Goal: Task Accomplishment & Management: Manage account settings

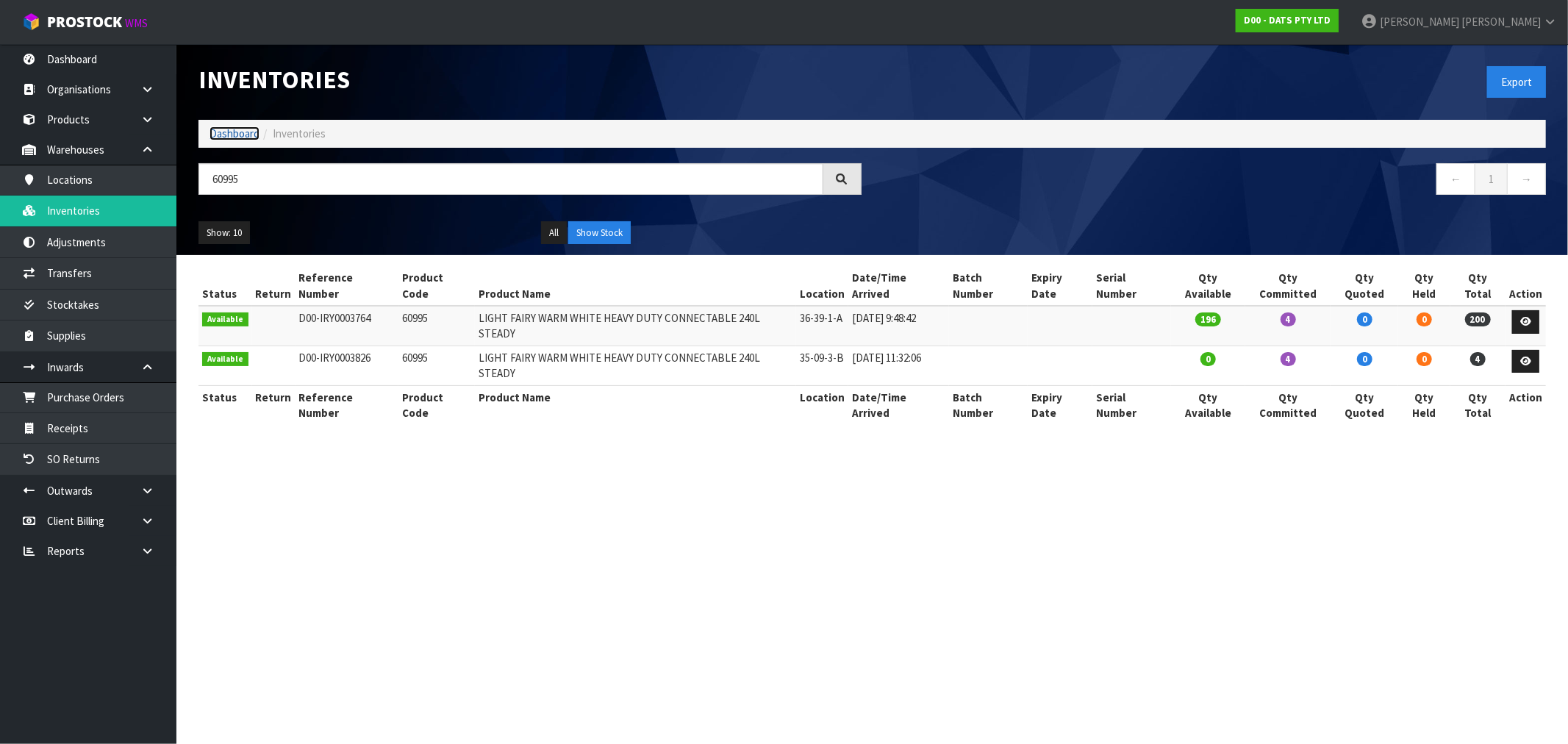
click at [219, 134] on link "Dashboard" at bounding box center [234, 133] width 50 height 14
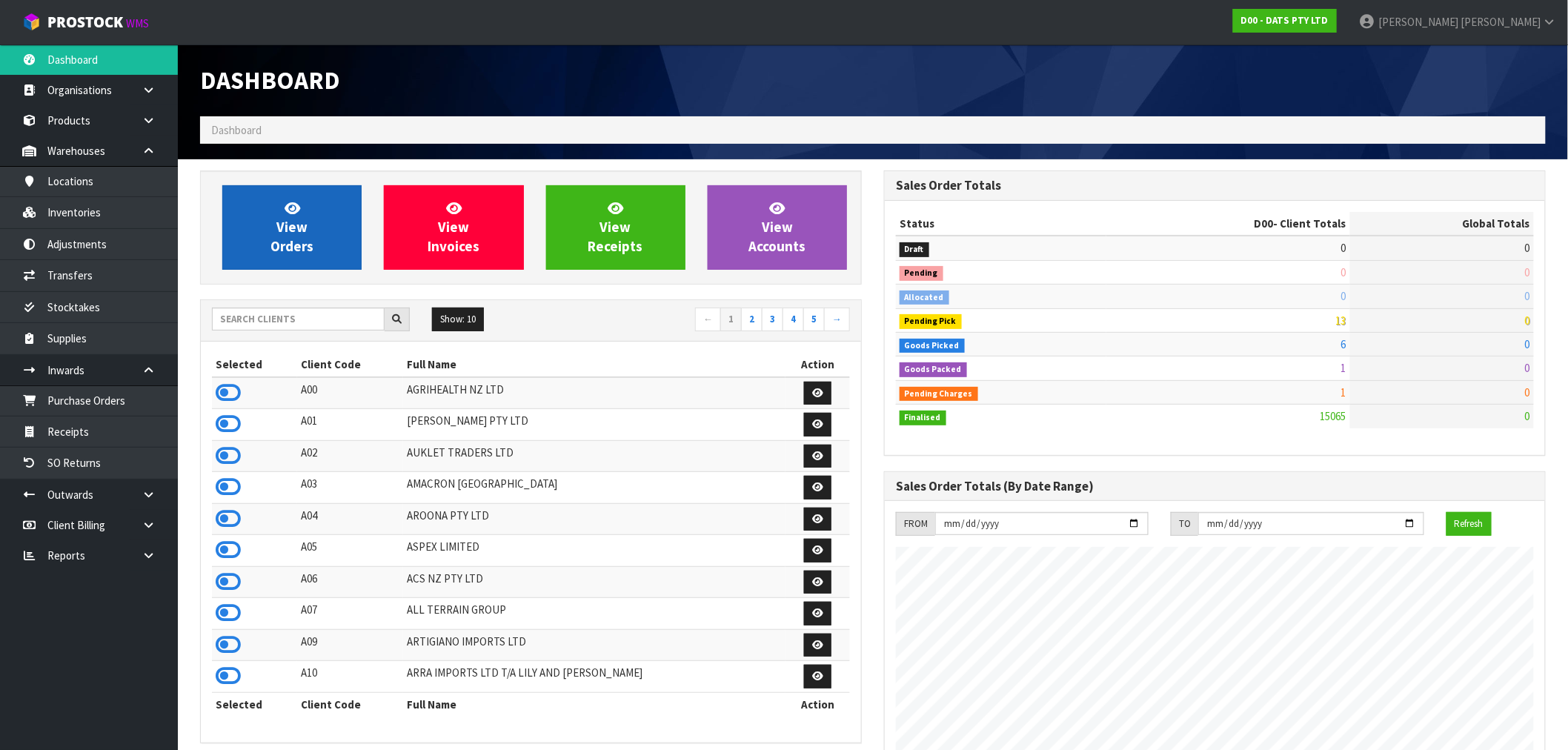
scroll to position [1123, 684]
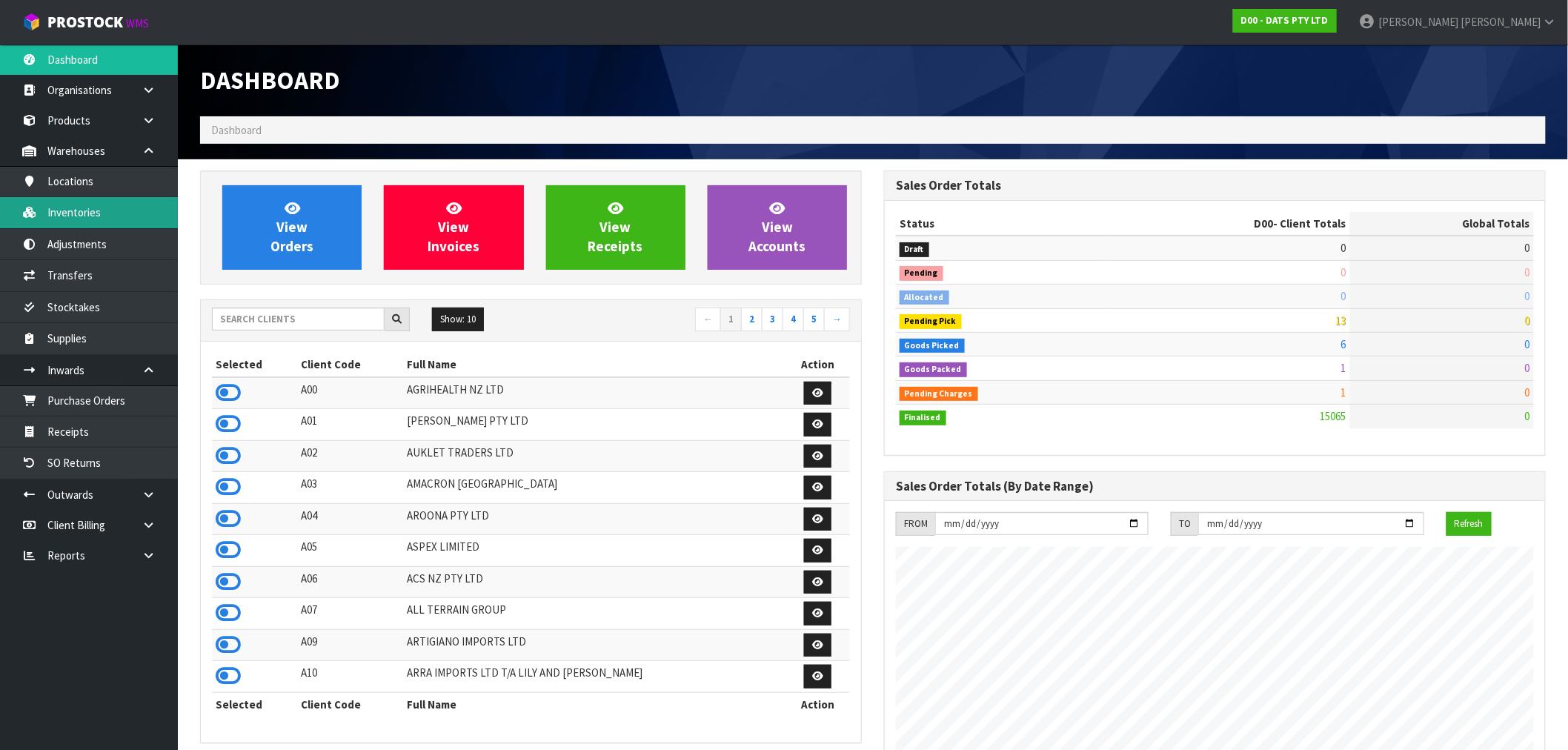
click at [106, 212] on link "Inventories" at bounding box center [89, 212] width 178 height 30
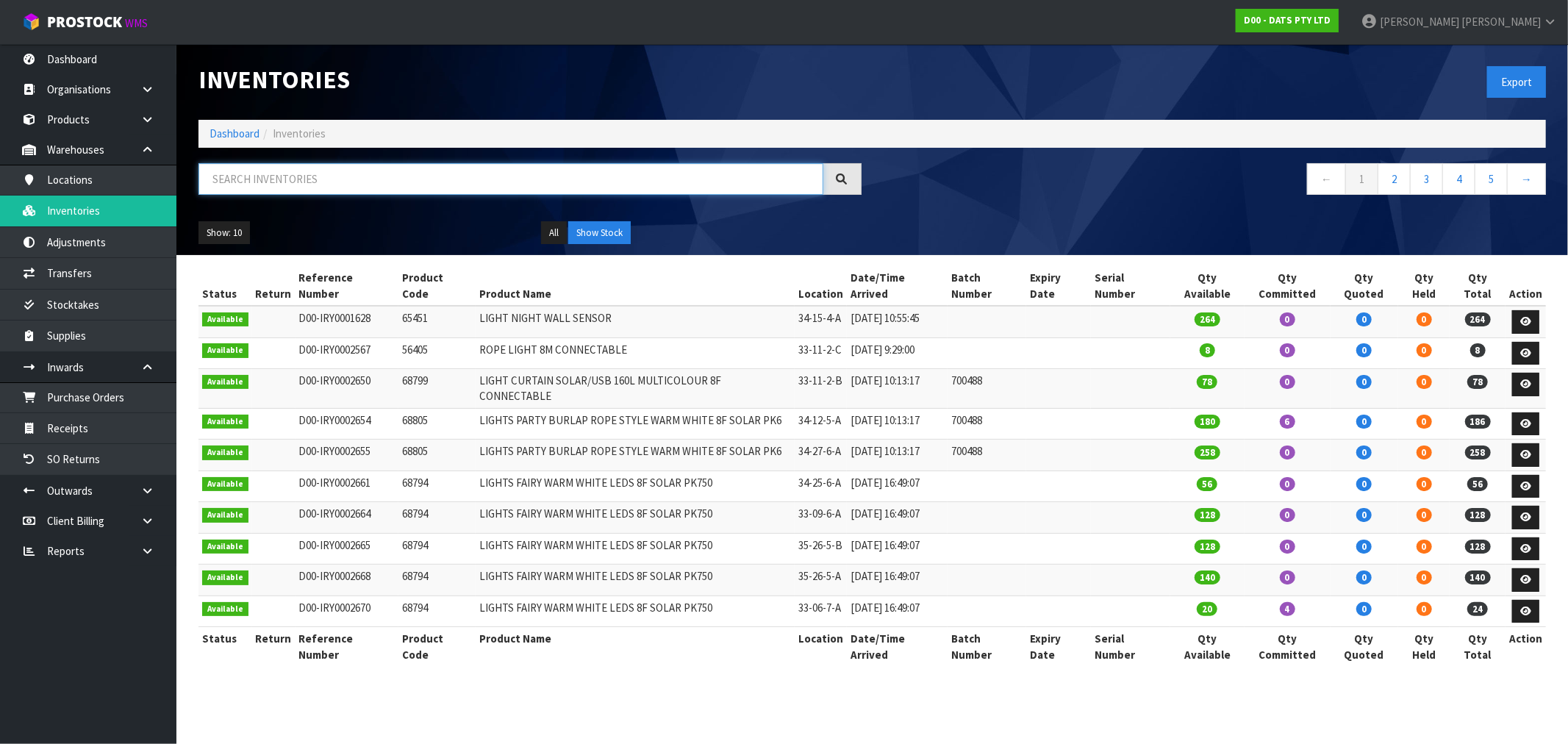
click at [363, 181] on input "text" at bounding box center [511, 179] width 625 height 32
click at [235, 130] on link "Dashboard" at bounding box center [234, 133] width 50 height 14
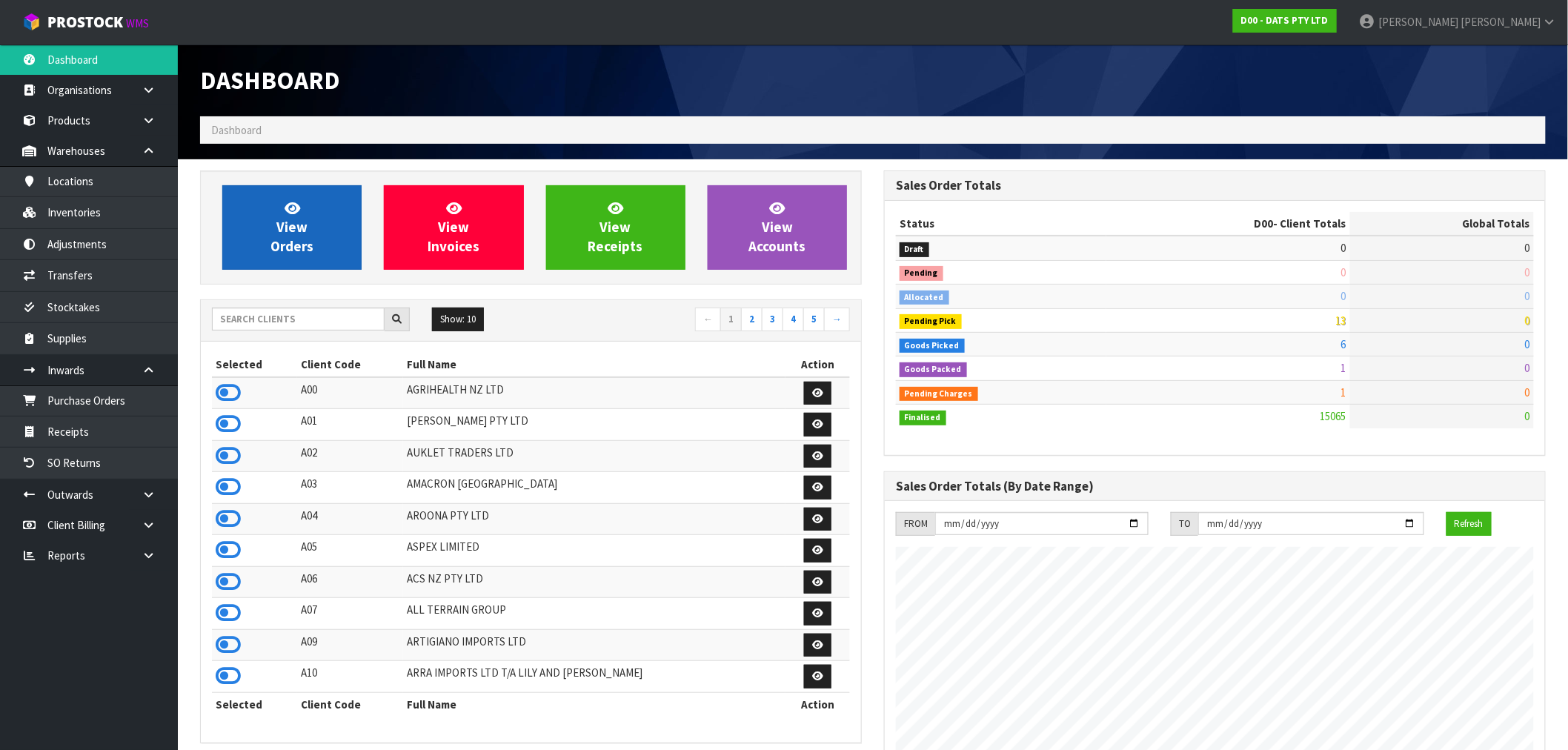
scroll to position [924, 684]
click at [339, 246] on link "View Orders" at bounding box center [292, 227] width 139 height 84
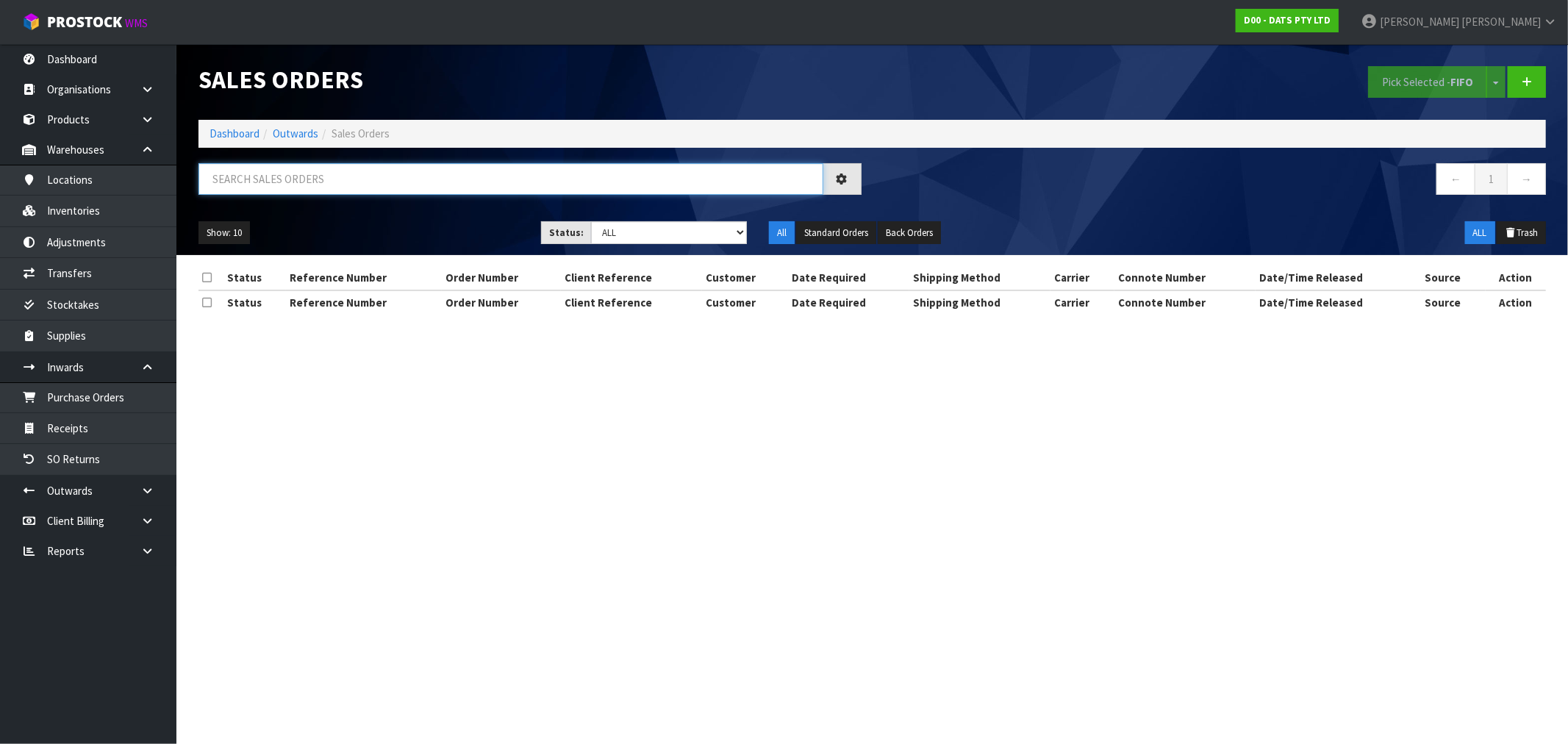
click at [387, 178] on input "text" at bounding box center [511, 179] width 625 height 32
type input "15565"
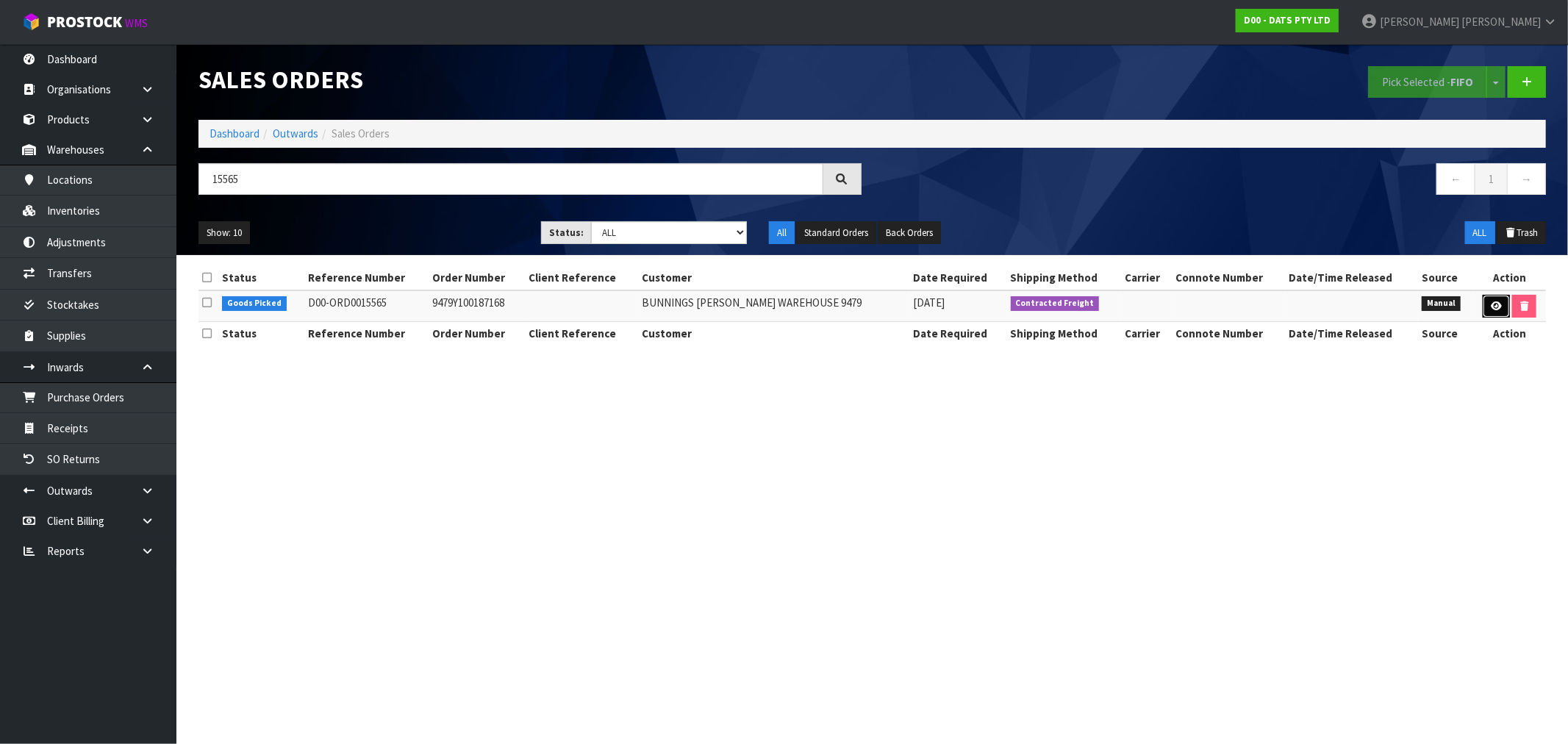
click at [1489, 318] on link at bounding box center [1495, 306] width 27 height 23
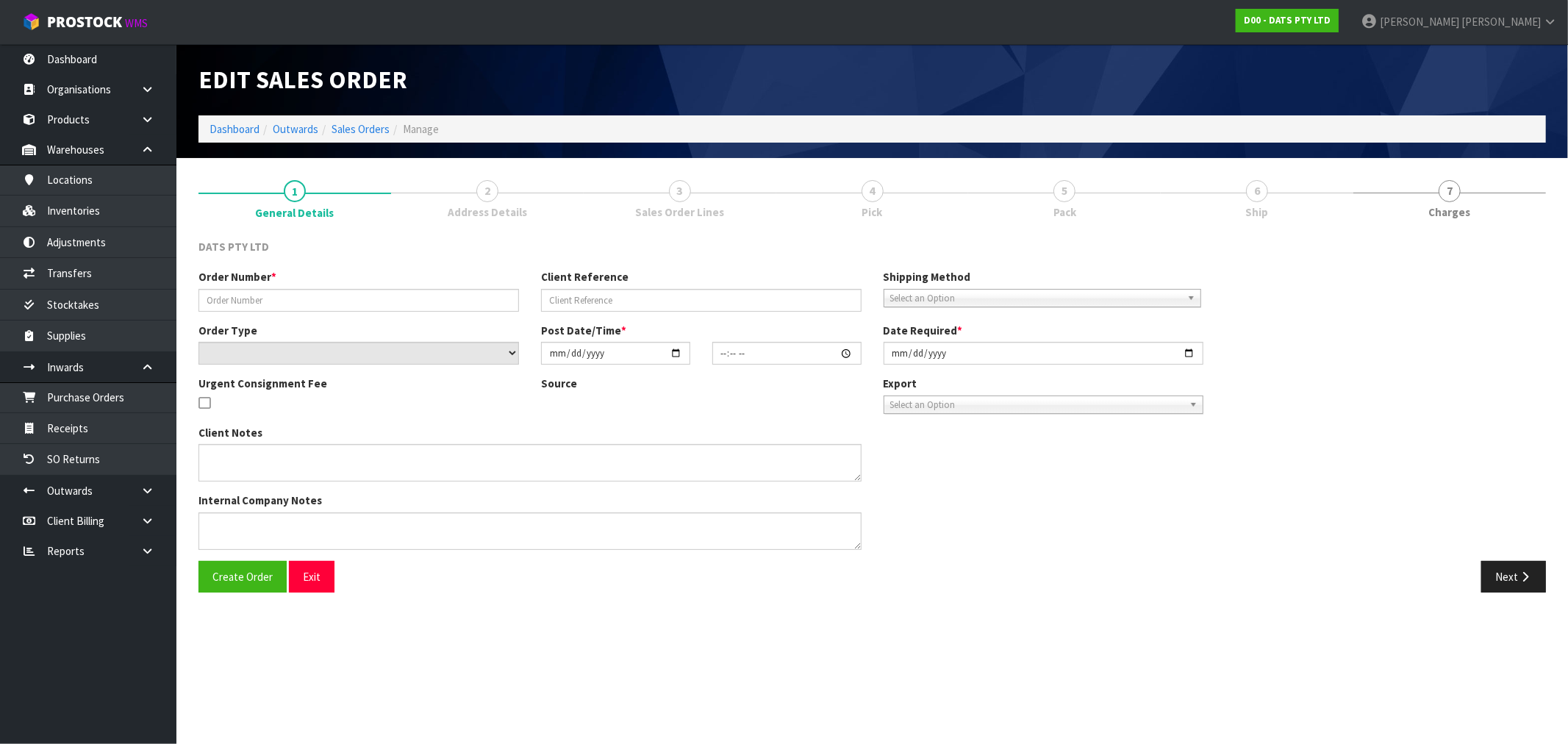
type input "9479Y100187168"
select select "number:0"
type input "[DATE]"
type input "09:32:00.000"
type input "[DATE]"
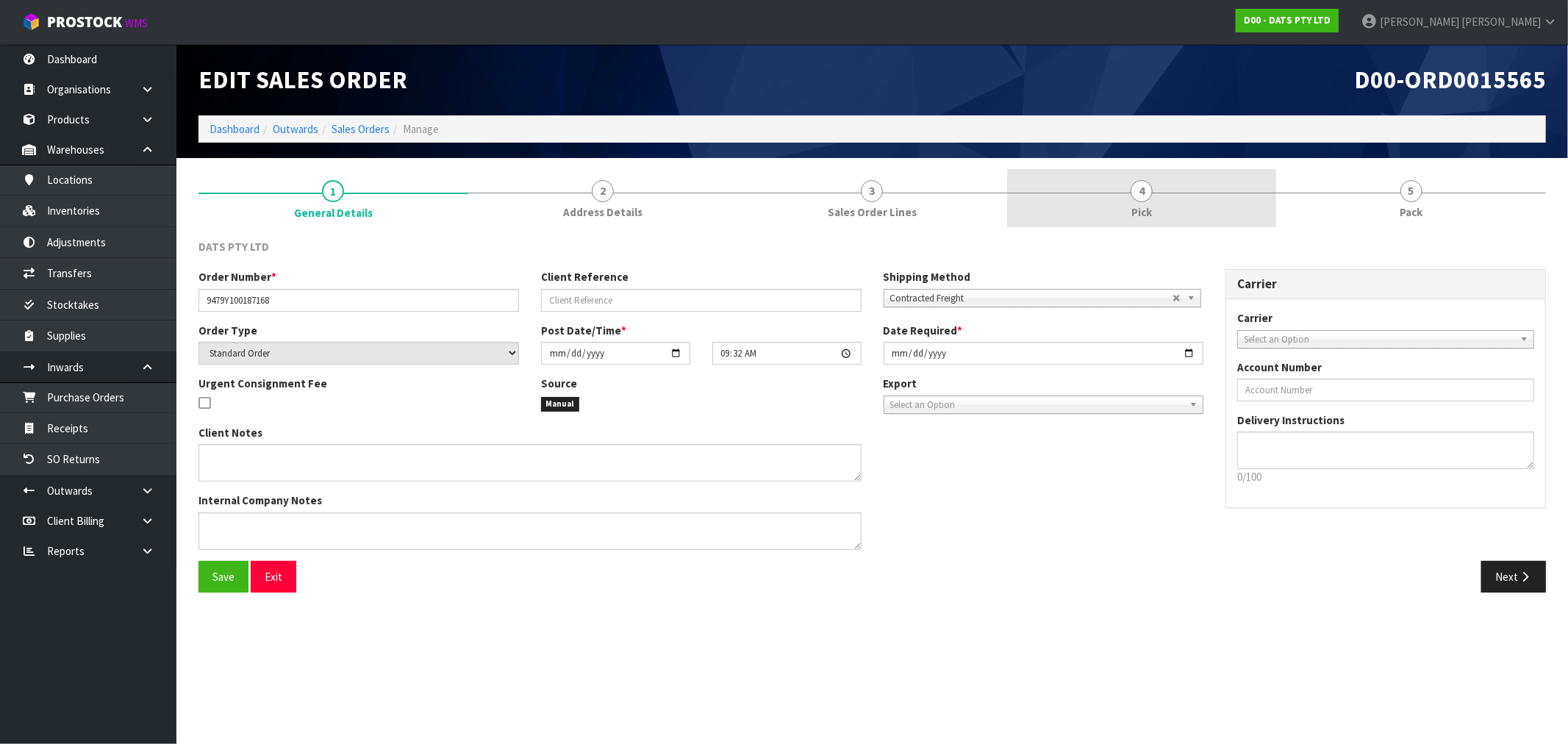
click at [1194, 200] on link "4 Pick" at bounding box center [1142, 198] width 270 height 58
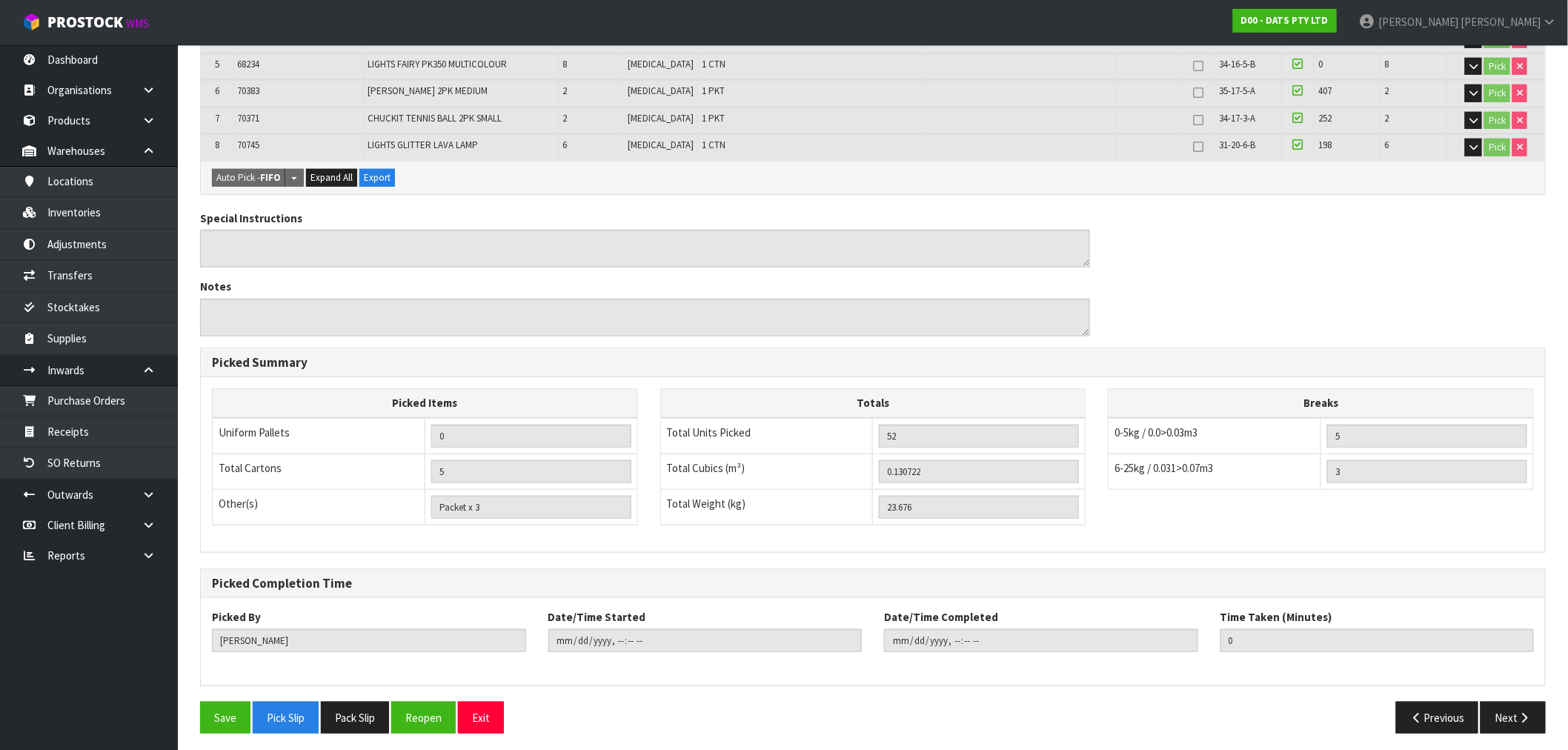
scroll to position [437, 0]
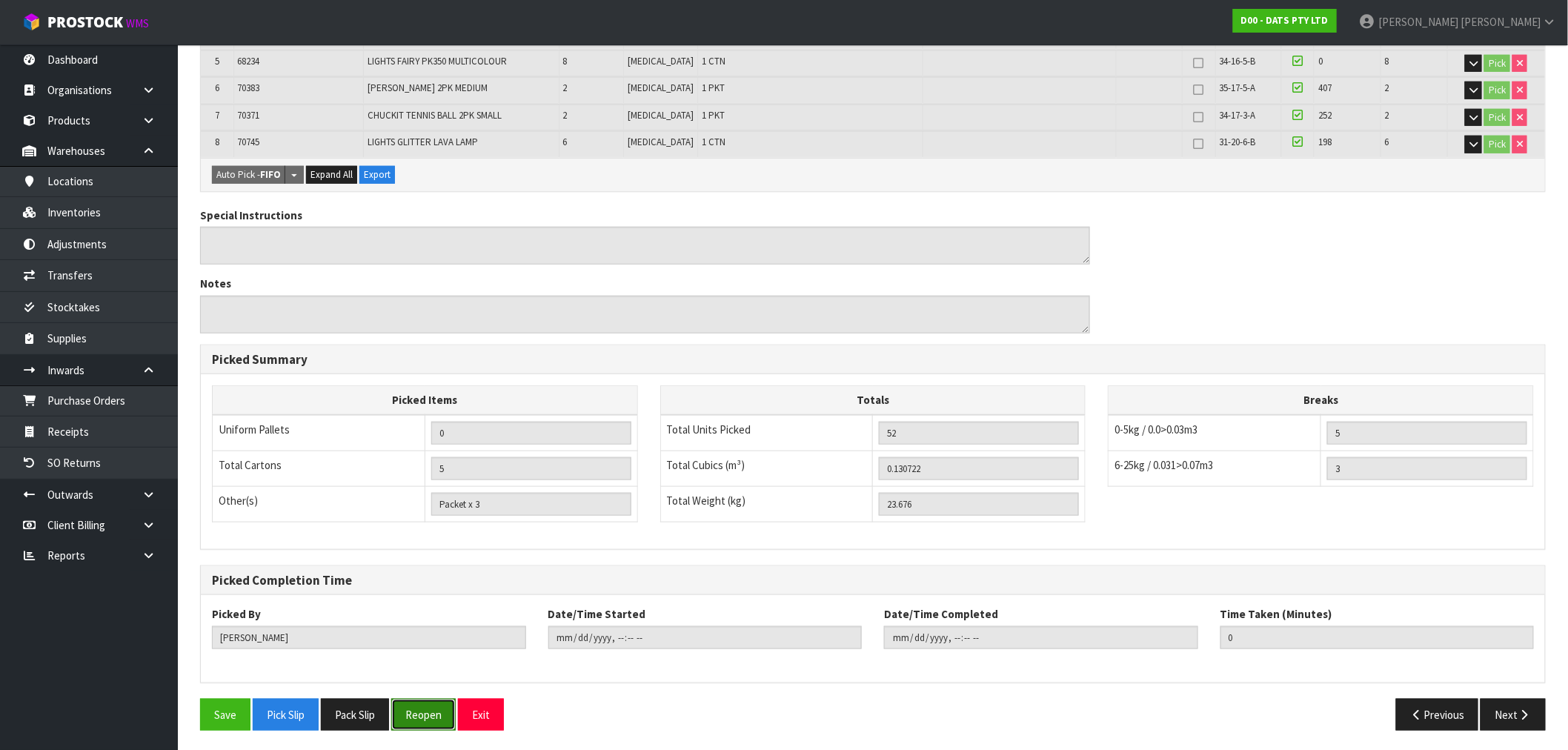
click at [444, 707] on button "Reopen" at bounding box center [423, 714] width 64 height 32
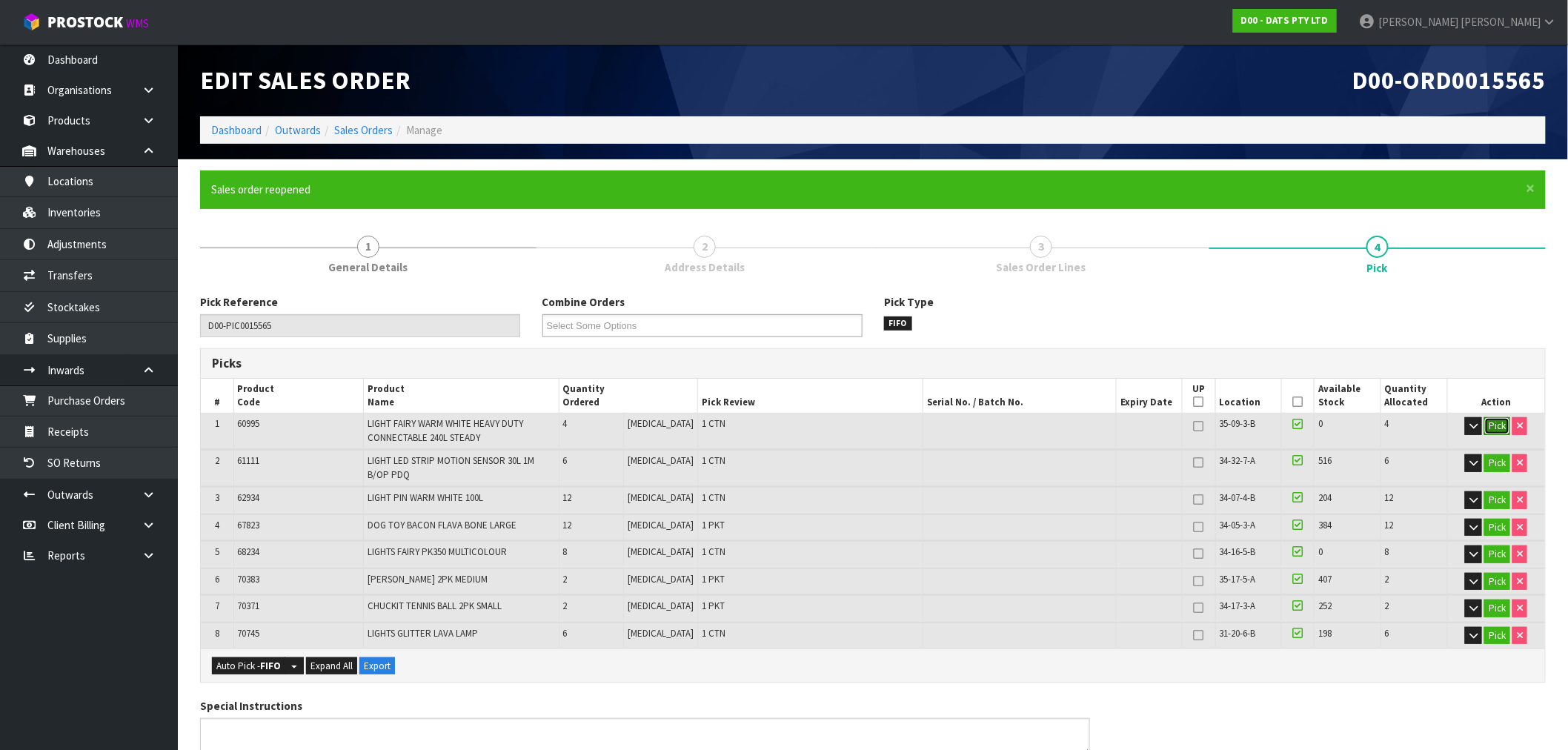
click at [1497, 429] on button "Pick" at bounding box center [1497, 426] width 26 height 17
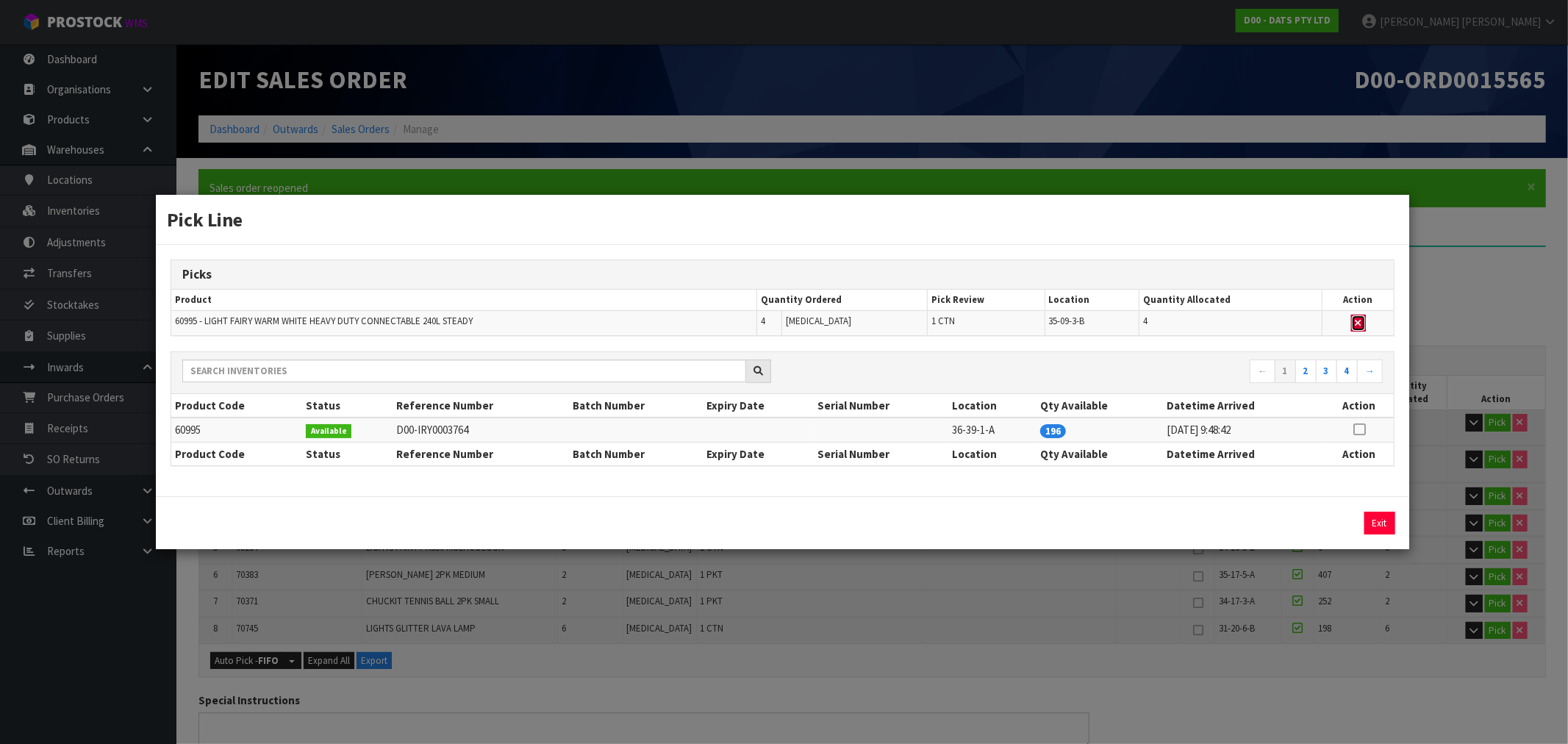
click at [1361, 321] on icon "button" at bounding box center [1358, 322] width 6 height 10
type input "4"
type input "48"
type input "0.097402"
type input "16.176"
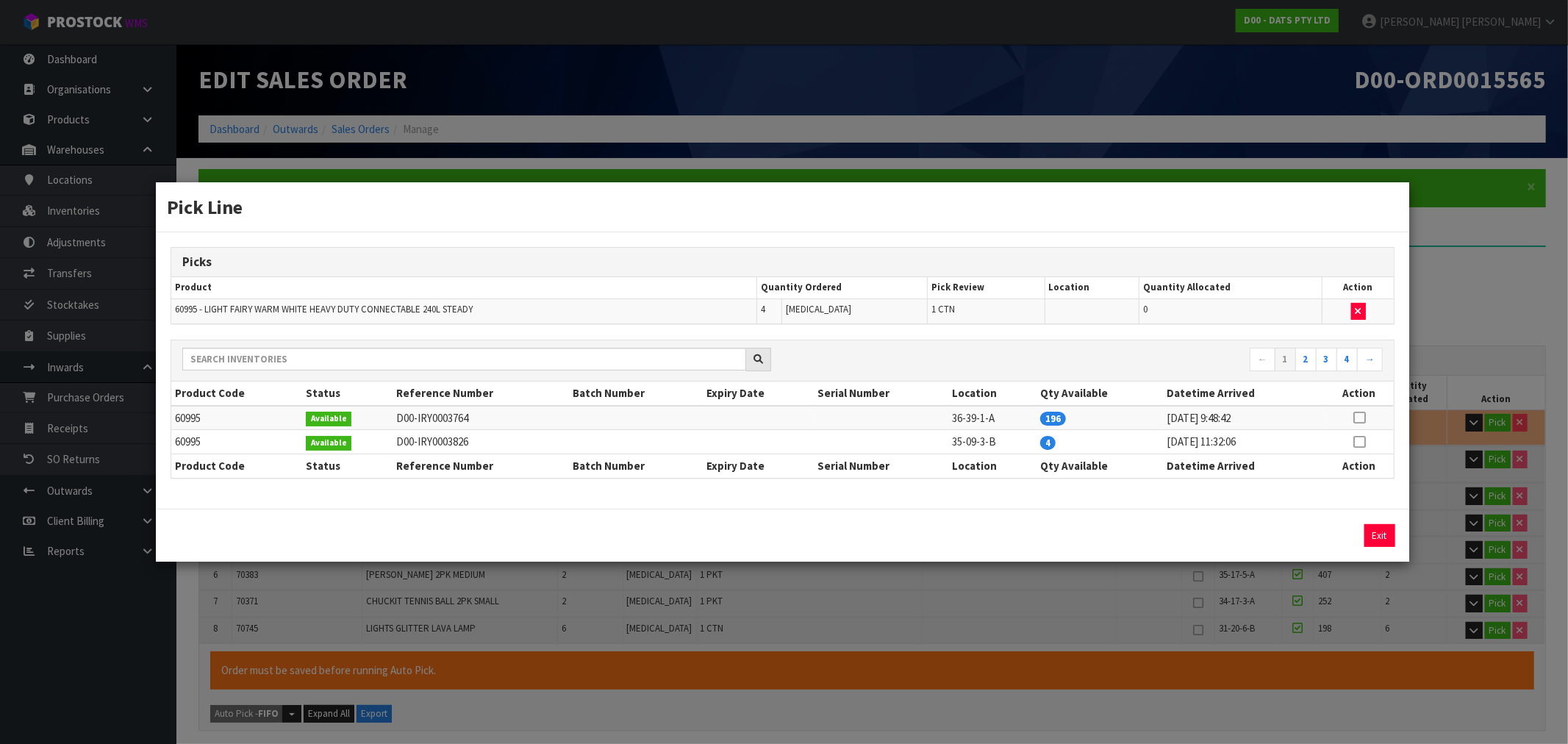
click at [1355, 418] on icon at bounding box center [1359, 417] width 12 height 1
click at [1324, 539] on button "Assign Pick" at bounding box center [1330, 536] width 60 height 22
type input "5"
type input "52"
type input "0.130722"
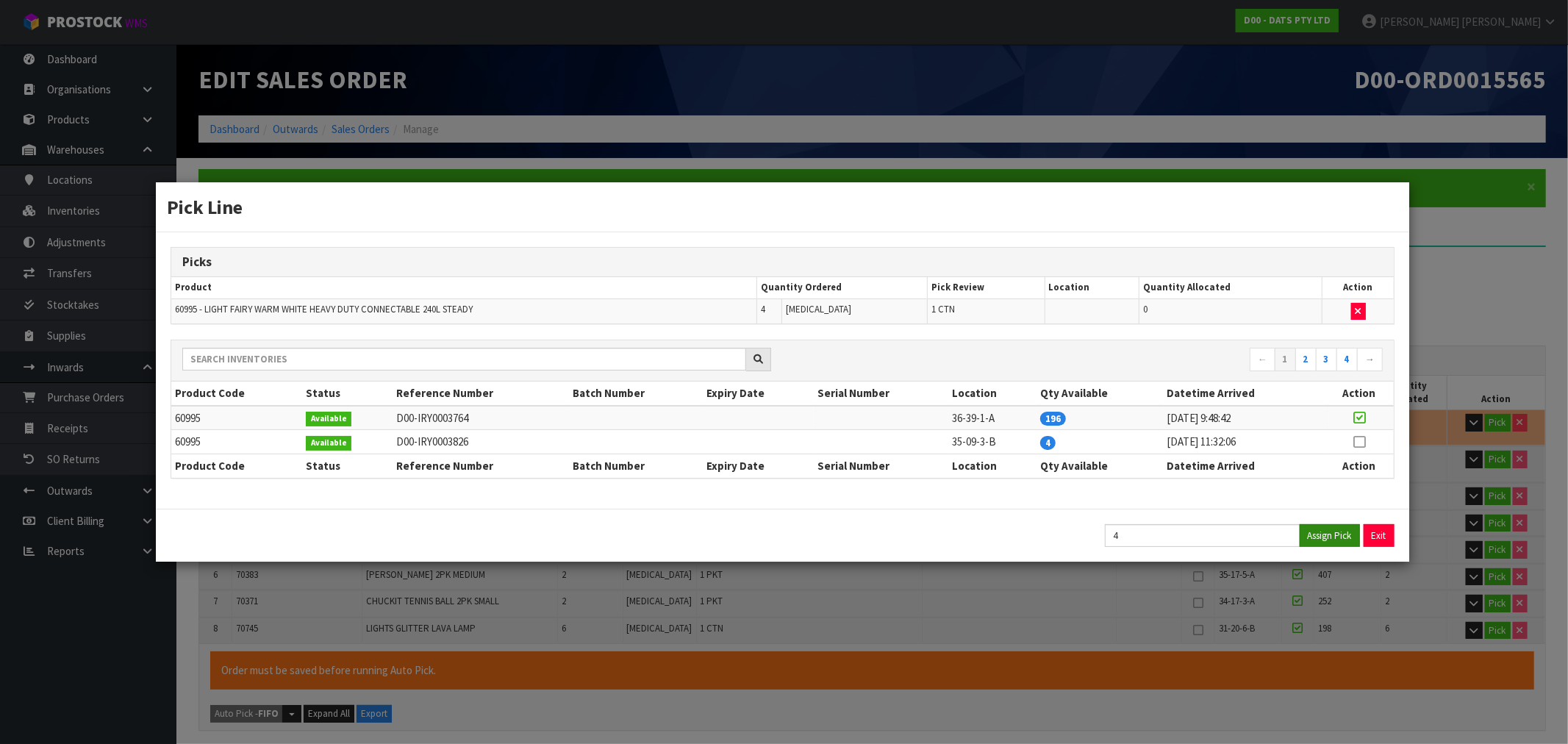
type input "23.676"
click at [1372, 540] on button "Exit" at bounding box center [1380, 536] width 31 height 22
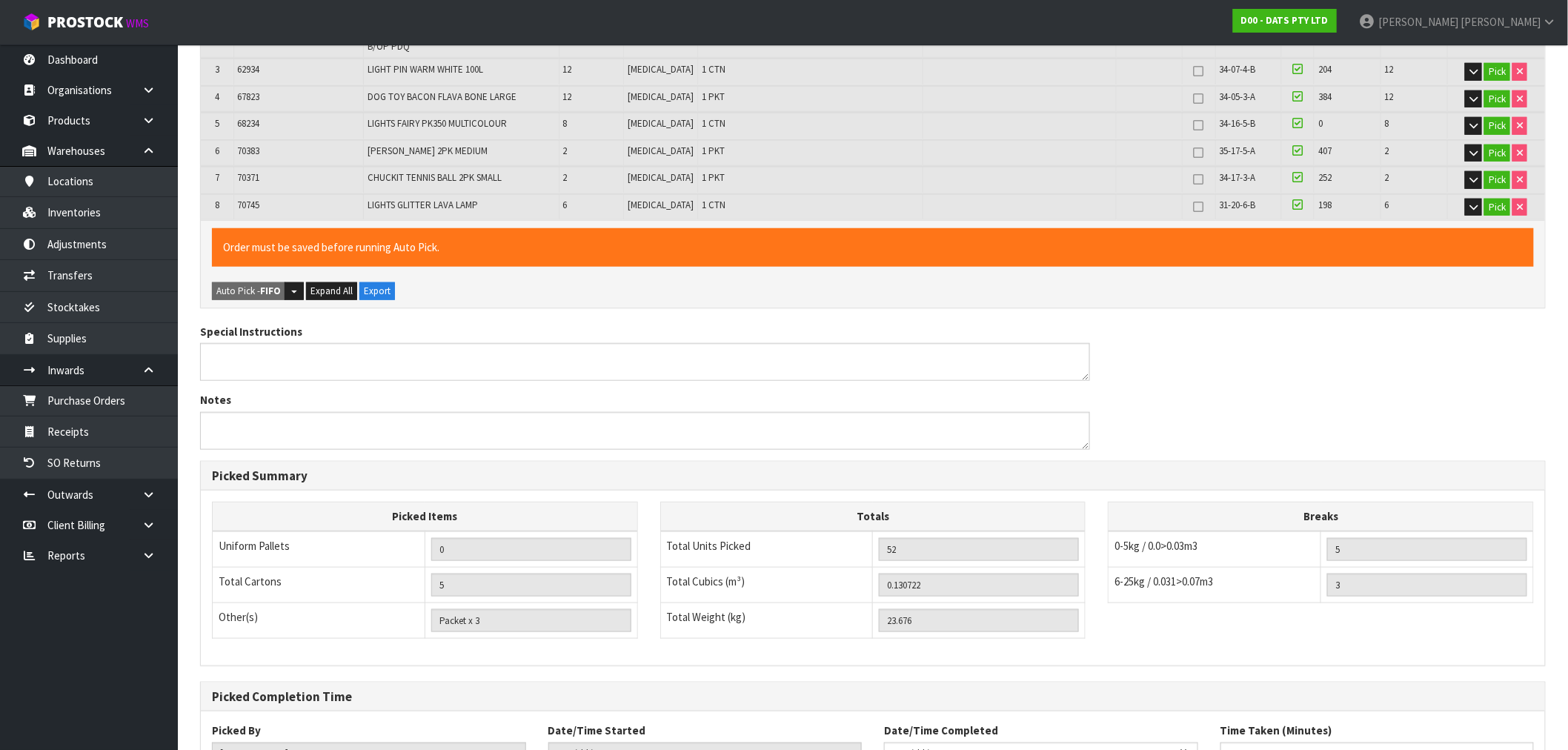
scroll to position [544, 0]
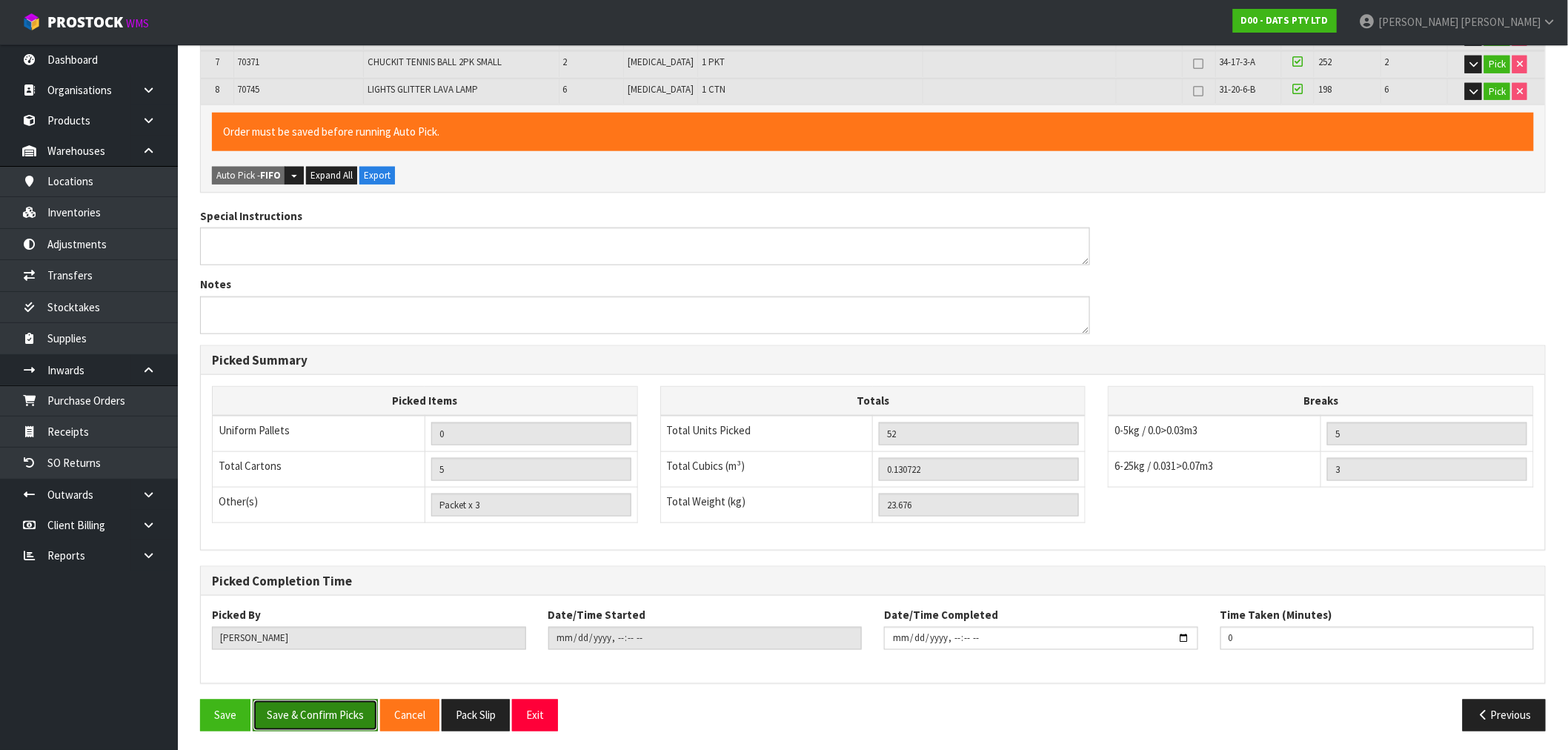
click at [294, 719] on button "Save & Confirm Picks" at bounding box center [315, 715] width 125 height 32
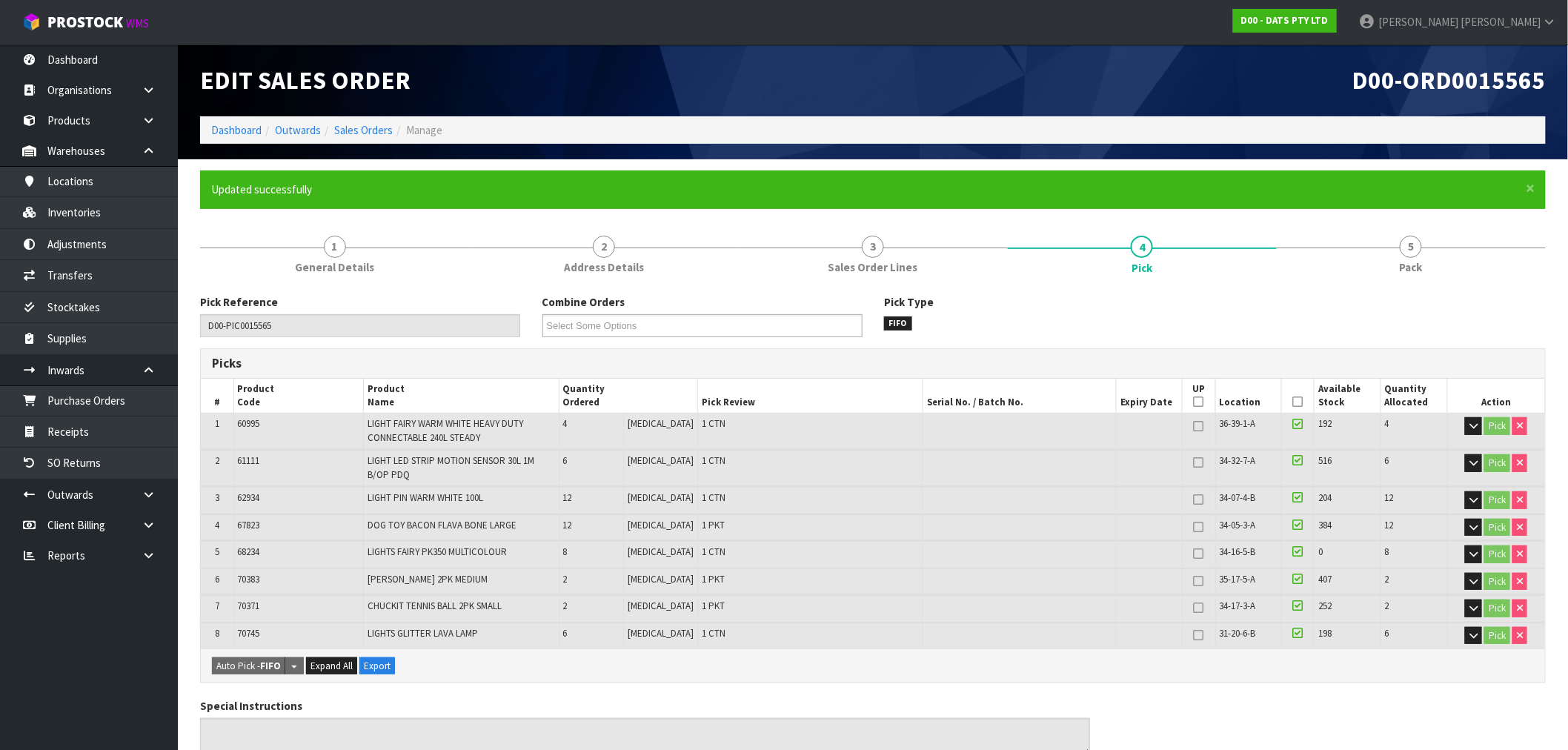
click at [253, 425] on span "60995" at bounding box center [249, 423] width 23 height 12
copy span "60995"
click at [106, 208] on link "Inventories" at bounding box center [89, 212] width 178 height 30
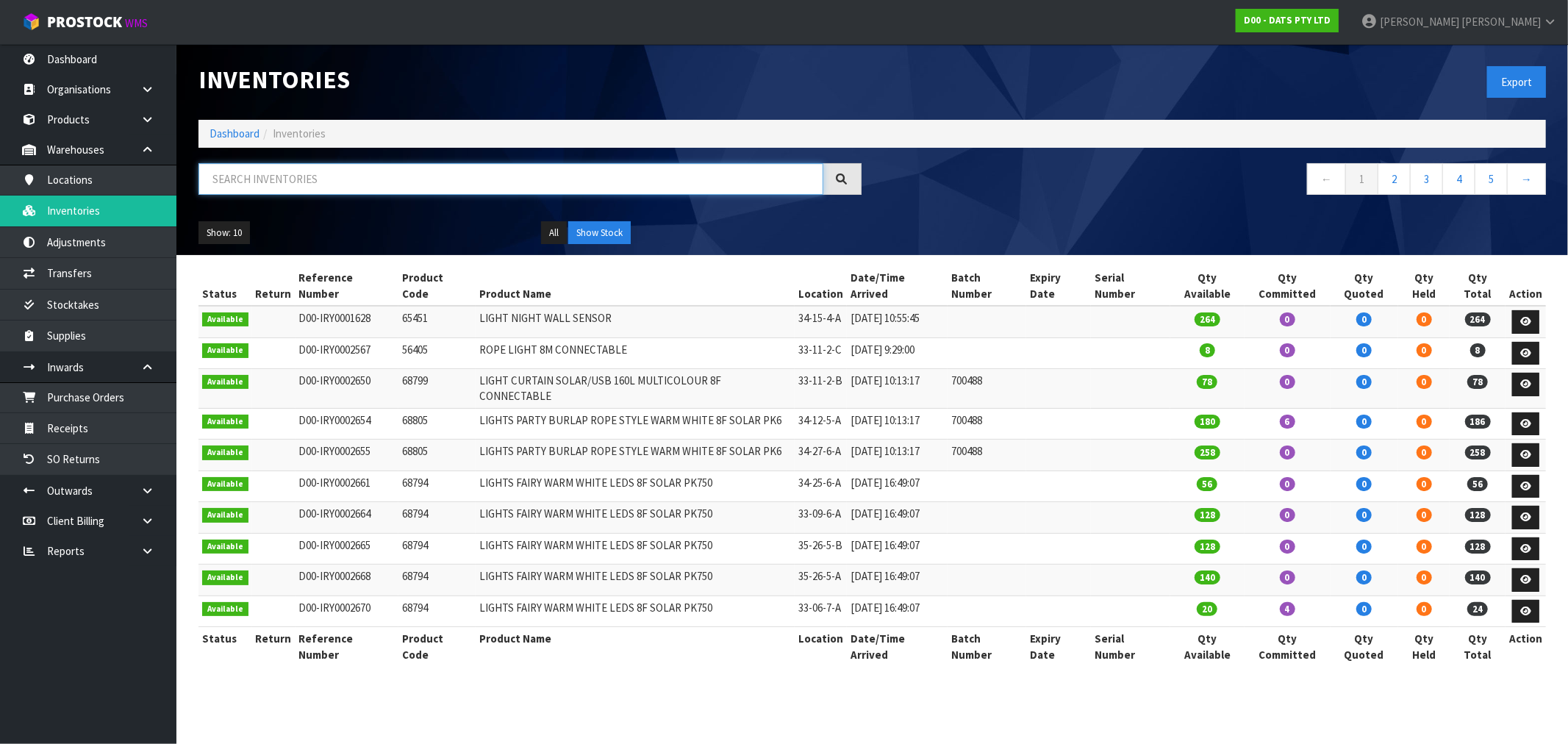
click at [247, 180] on input "text" at bounding box center [511, 179] width 625 height 32
paste input "60995"
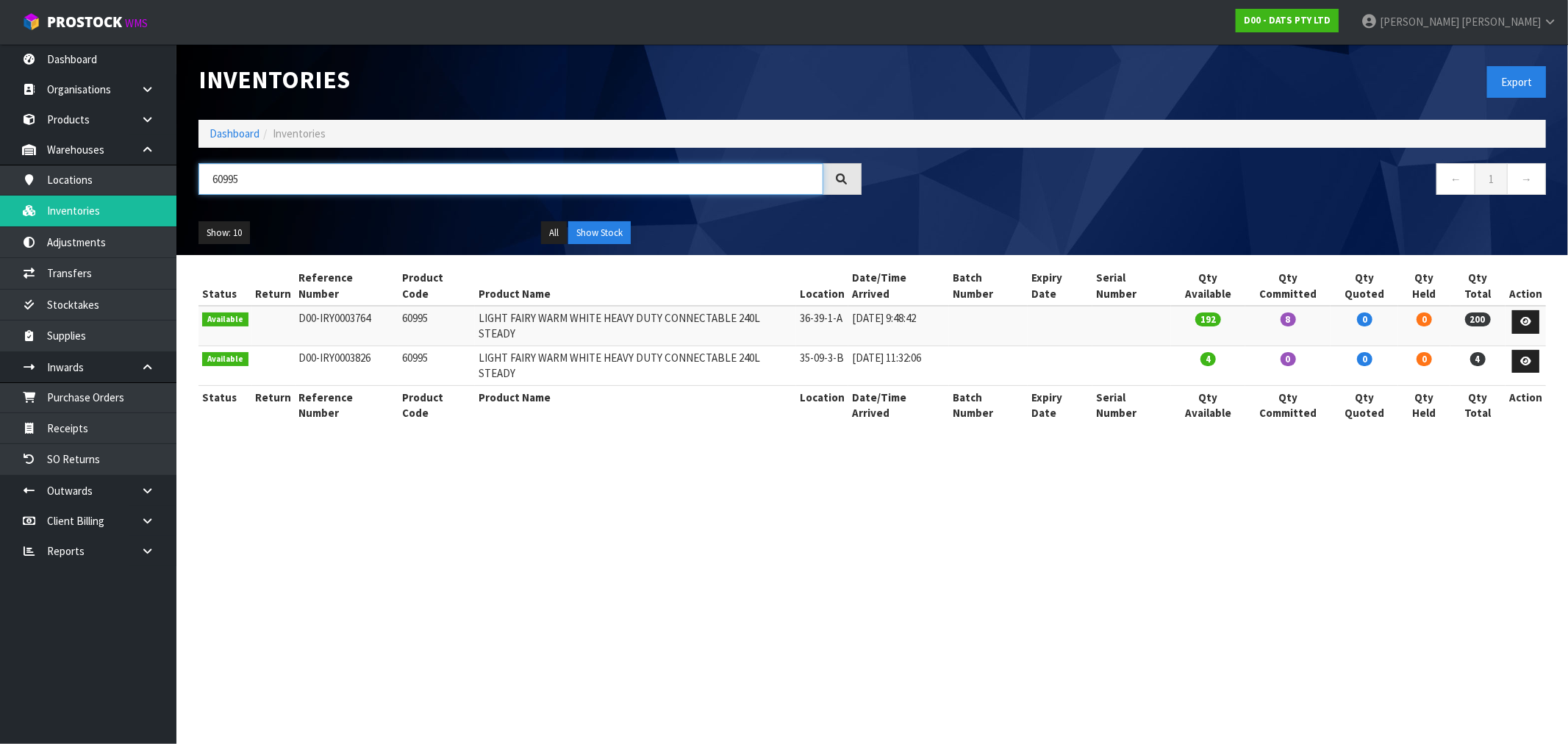
type input "60995"
click at [828, 480] on section "Inventories Export Dashboard Inventories 60995 ← 1 → Show: 10 5 10 25 50 All Sh…" at bounding box center [784, 372] width 1568 height 744
click at [1511, 346] on td at bounding box center [1525, 366] width 41 height 40
click at [1524, 357] on icon at bounding box center [1525, 361] width 11 height 10
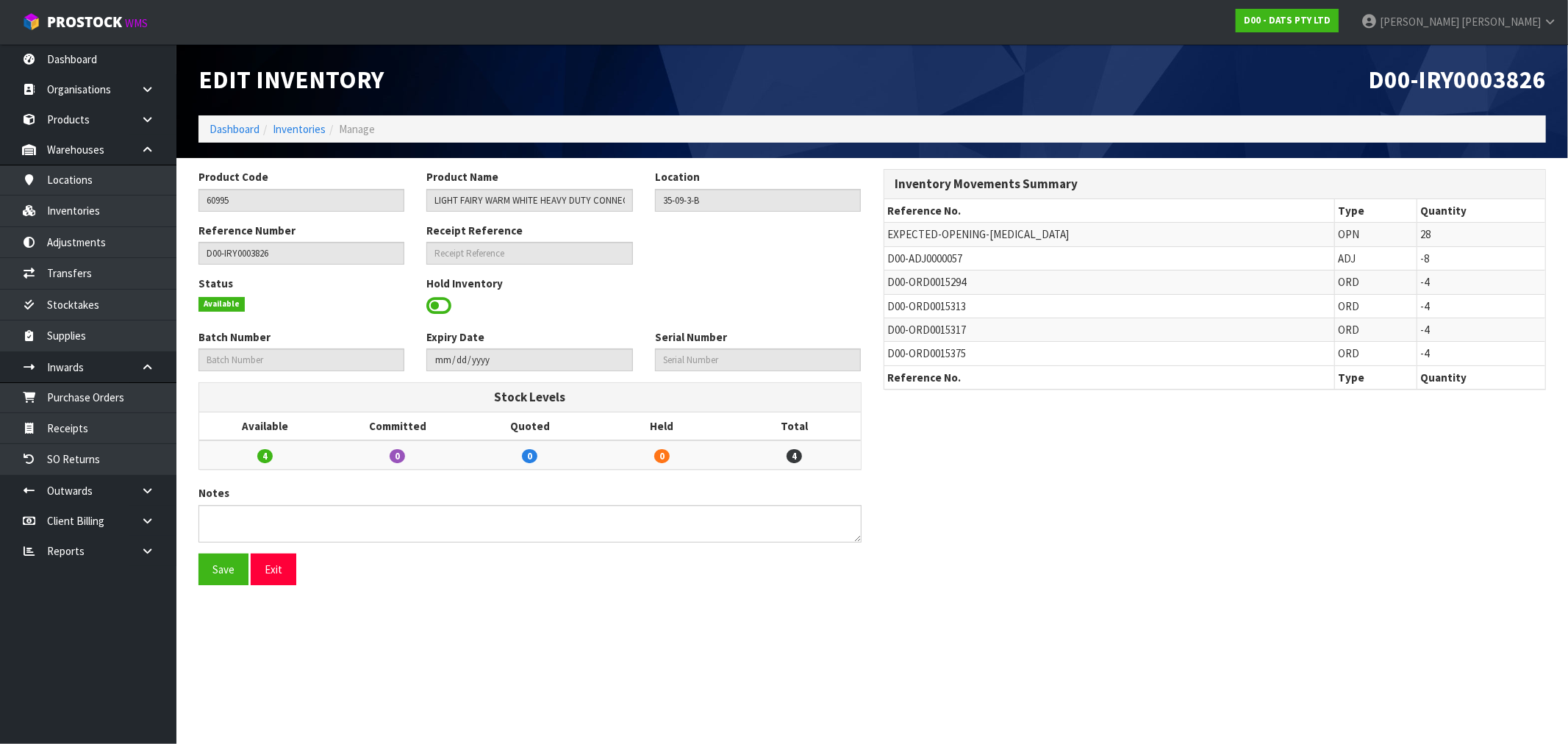
click at [431, 308] on span at bounding box center [438, 306] width 25 height 22
click at [789, 308] on span "Select an Option" at bounding box center [752, 304] width 180 height 17
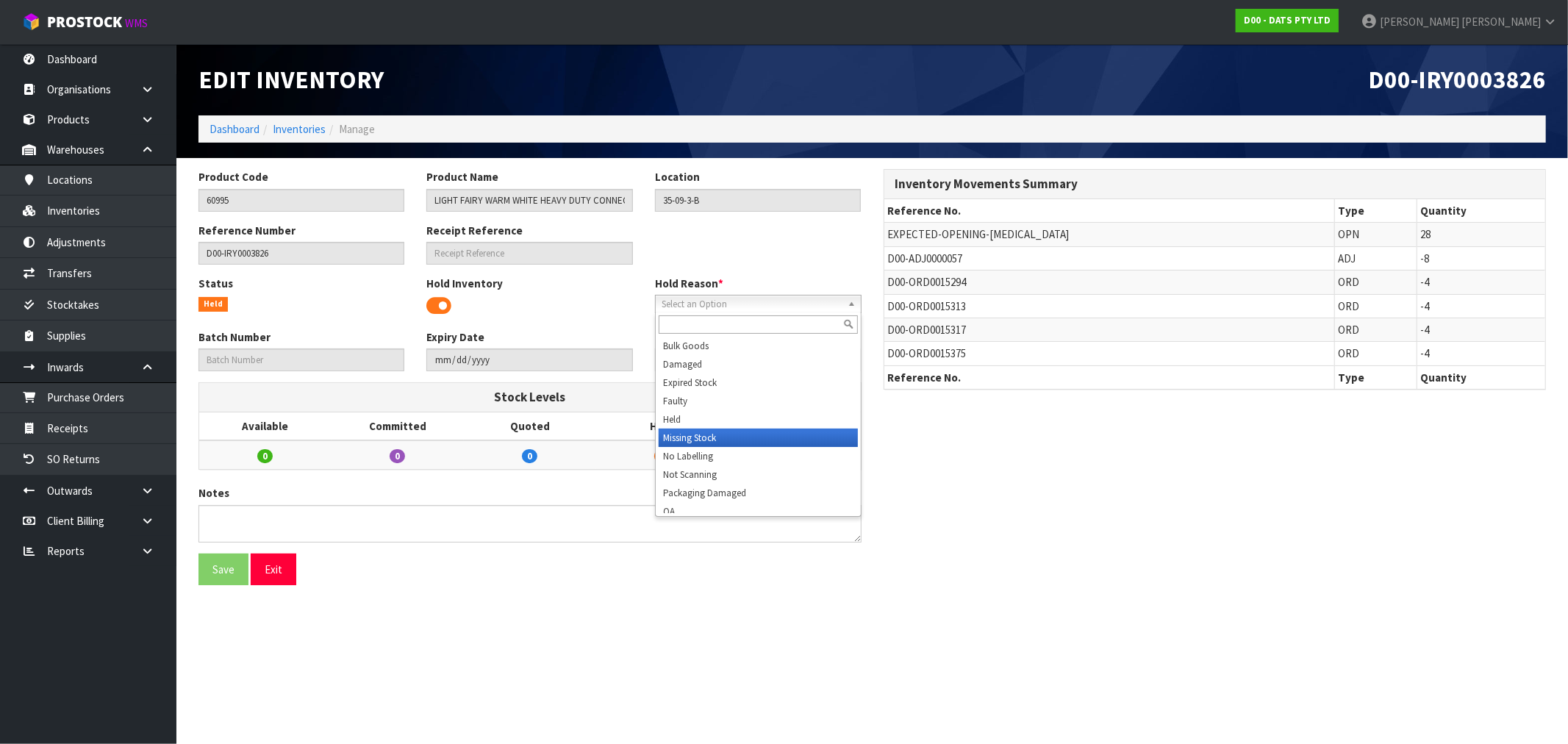
click at [747, 436] on li "Missing Stock" at bounding box center [758, 437] width 200 height 18
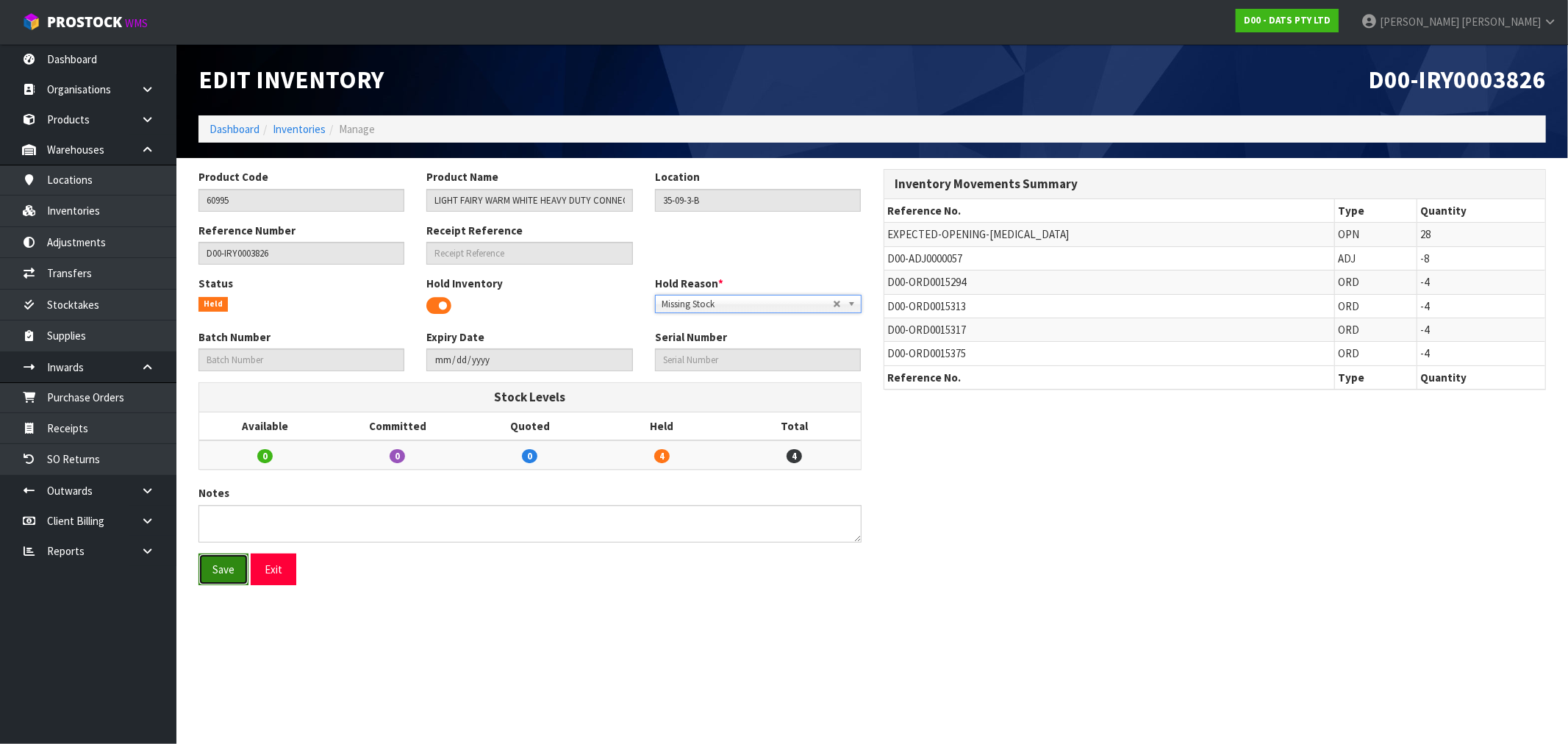
click at [238, 569] on button "Save" at bounding box center [224, 569] width 50 height 32
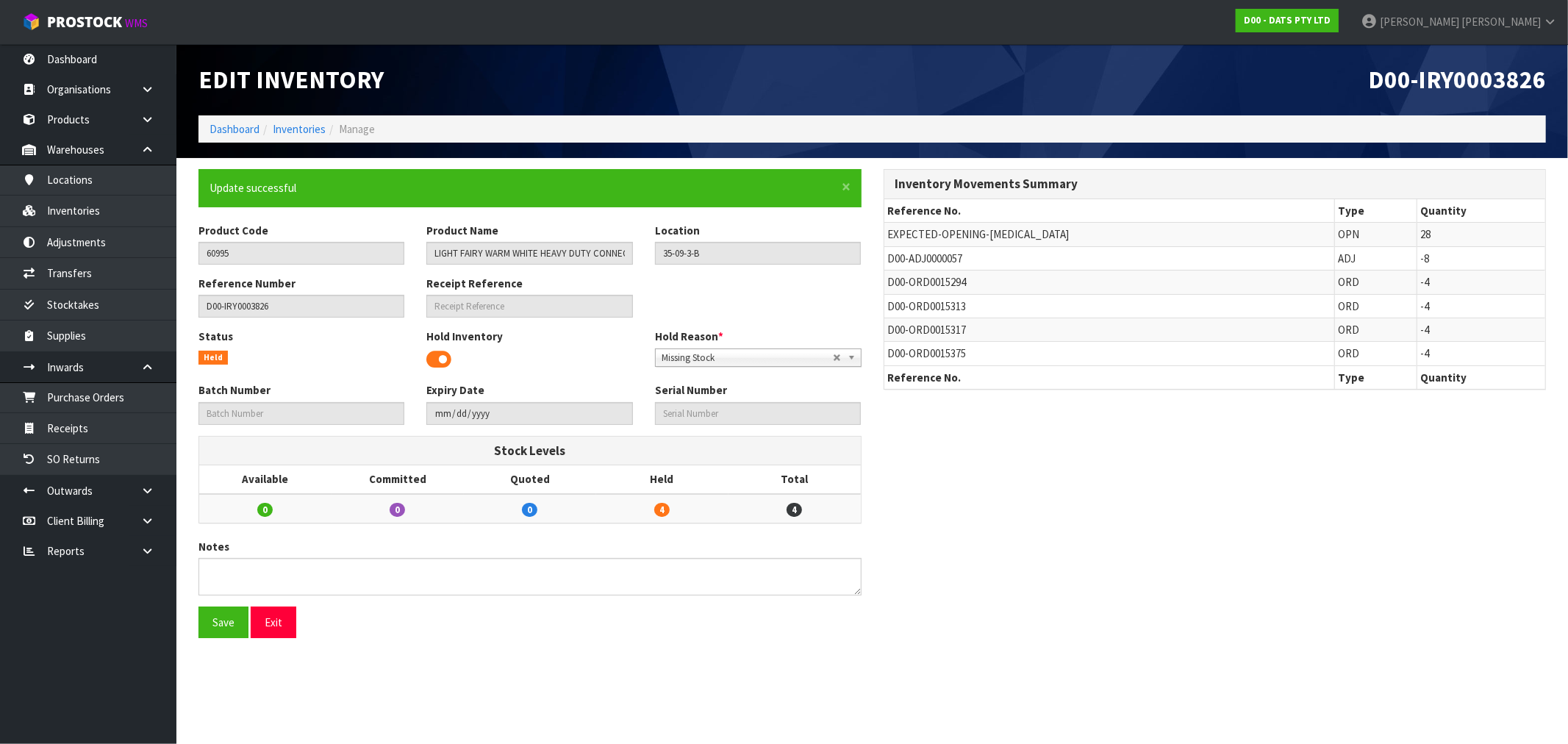
click at [657, 644] on div "Save Exit" at bounding box center [530, 627] width 685 height 42
drag, startPoint x: 247, startPoint y: 258, endPoint x: 127, endPoint y: 252, distance: 120.1
click at [127, 252] on body "Toggle navigation ProStock WMS D00 - DATS PTY LTD [PERSON_NAME] Logout Dashboar…" at bounding box center [784, 372] width 1568 height 744
click at [311, 130] on link "Inventories" at bounding box center [299, 129] width 53 height 14
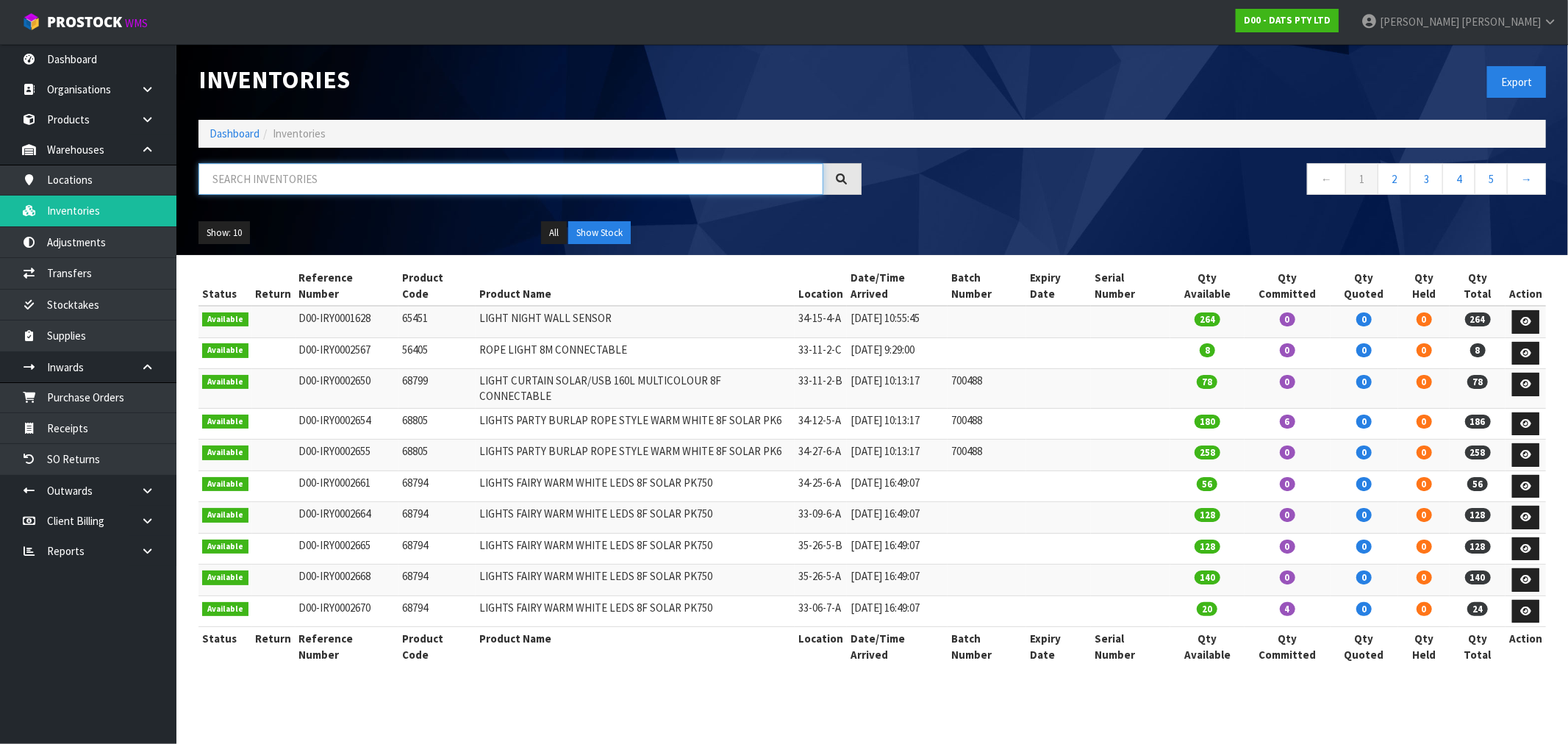
click at [364, 189] on input "text" at bounding box center [511, 179] width 625 height 32
paste input "60995"
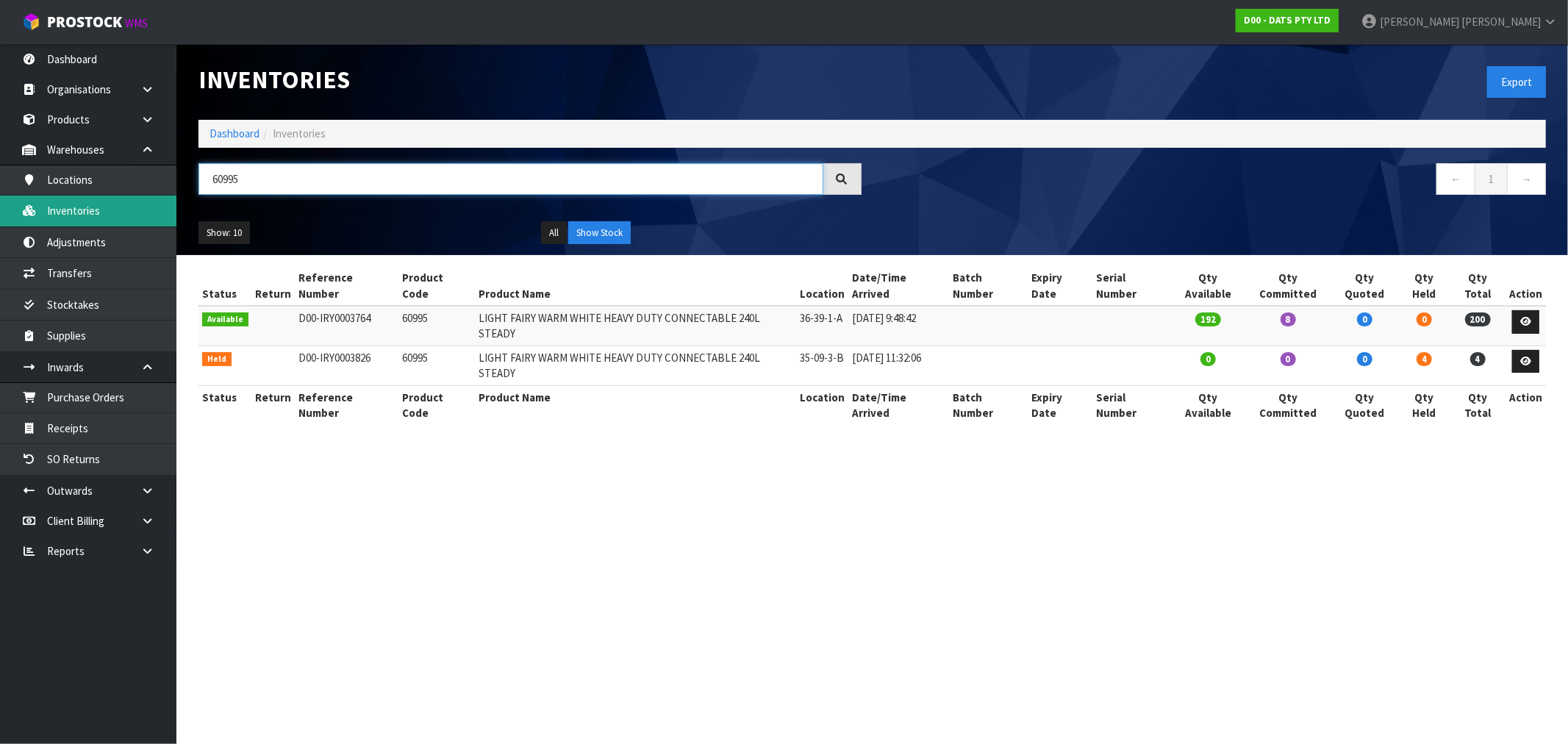
type input "60995"
click at [928, 575] on section "Inventories Export Dashboard Inventories 60995 ← 1 → Show: 10 5 10 25 50 All Sh…" at bounding box center [784, 372] width 1568 height 744
click at [219, 130] on link "Dashboard" at bounding box center [234, 133] width 50 height 14
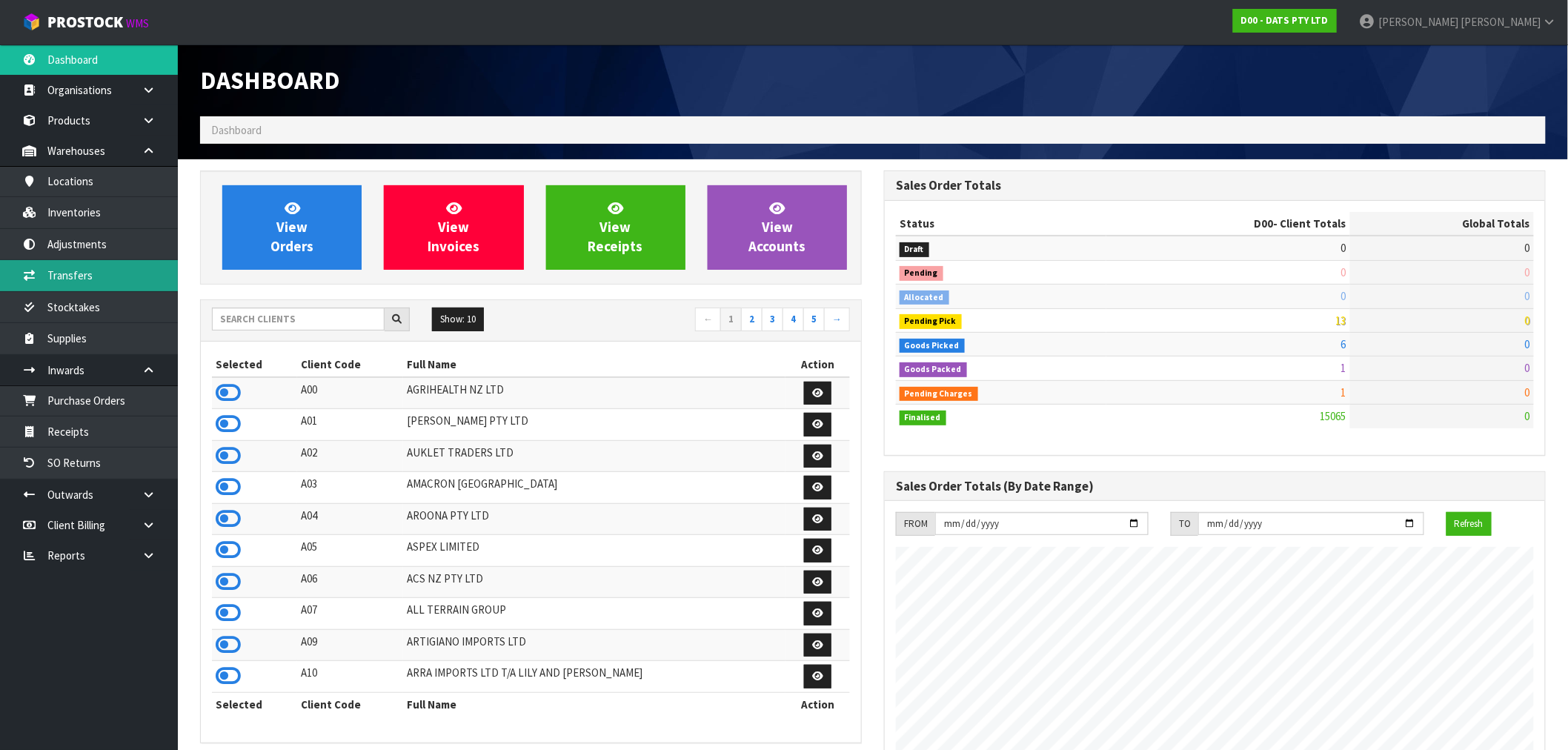
scroll to position [1123, 684]
click at [145, 557] on icon at bounding box center [149, 555] width 14 height 11
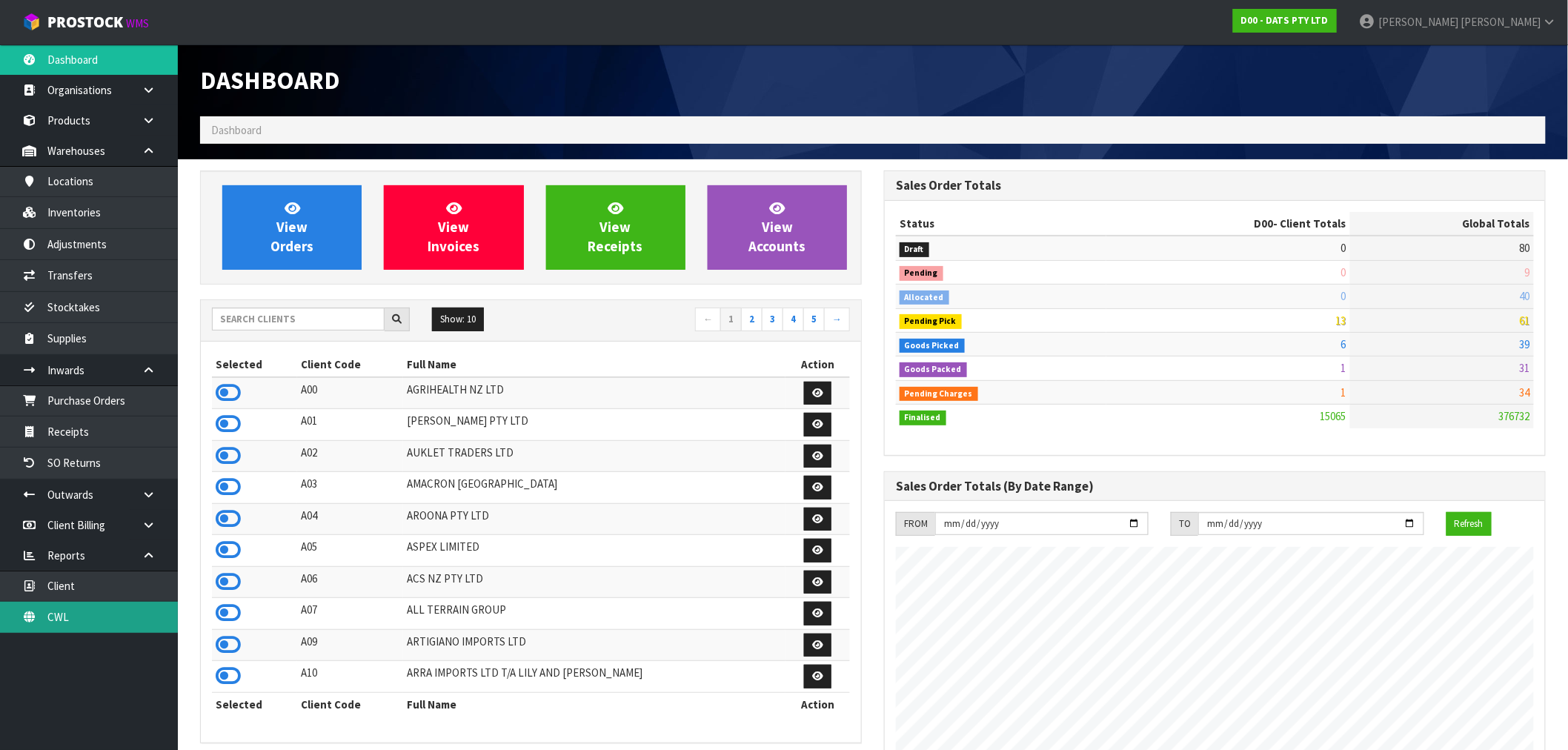
click at [82, 625] on link "CWL" at bounding box center [89, 617] width 178 height 30
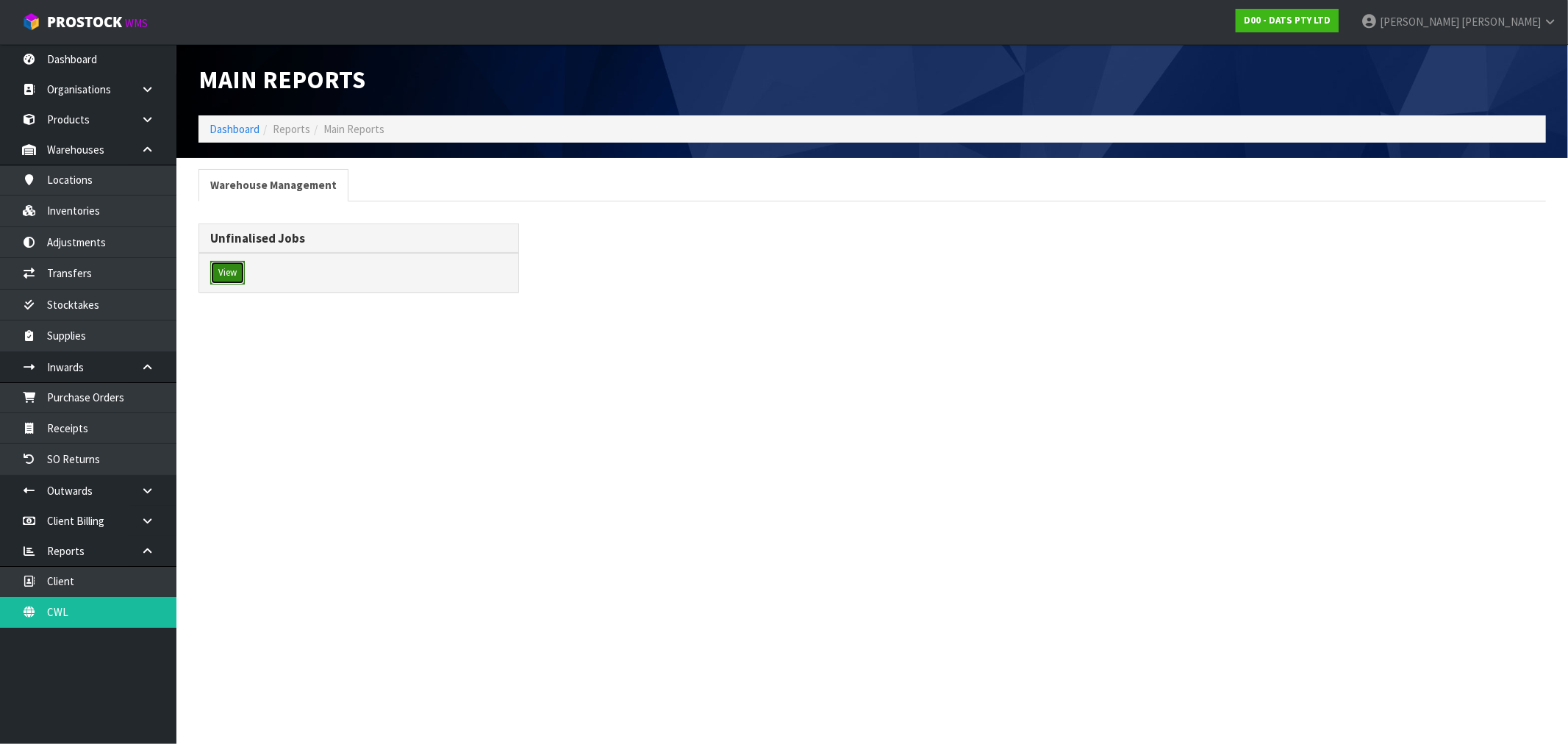
click at [244, 275] on button "View" at bounding box center [227, 272] width 35 height 23
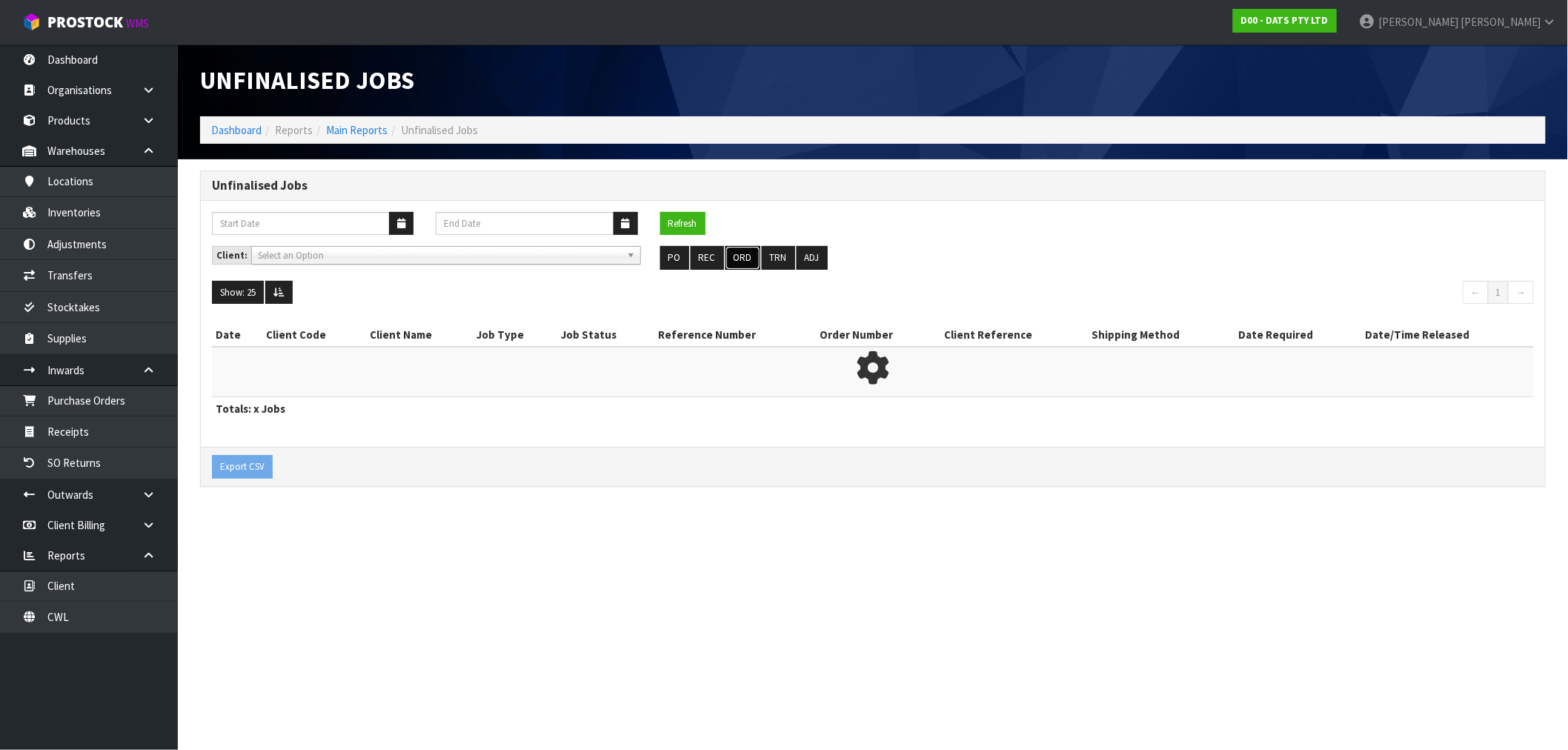
click at [744, 254] on button "ORD" at bounding box center [743, 257] width 35 height 24
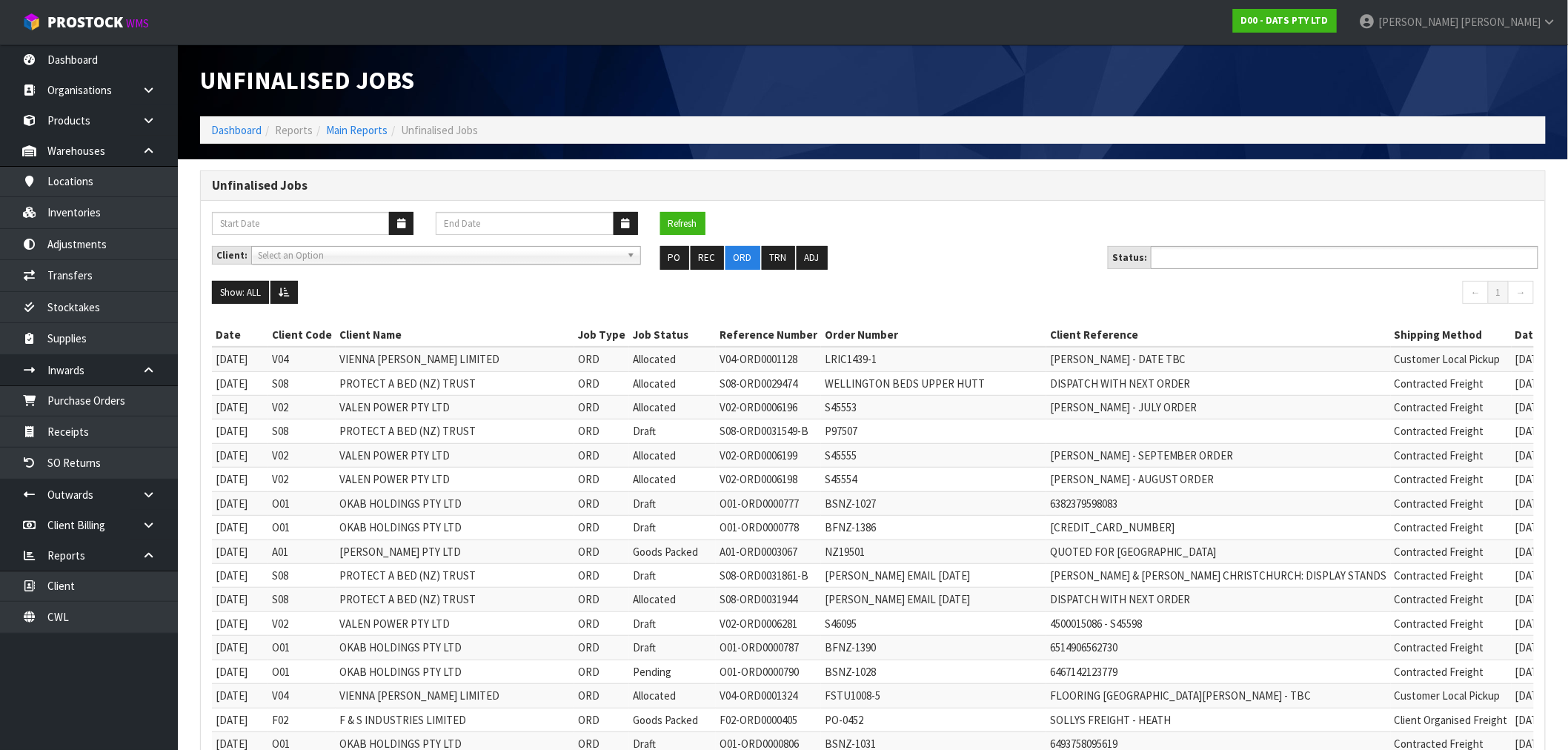
click at [1227, 256] on input "text" at bounding box center [1209, 257] width 109 height 18
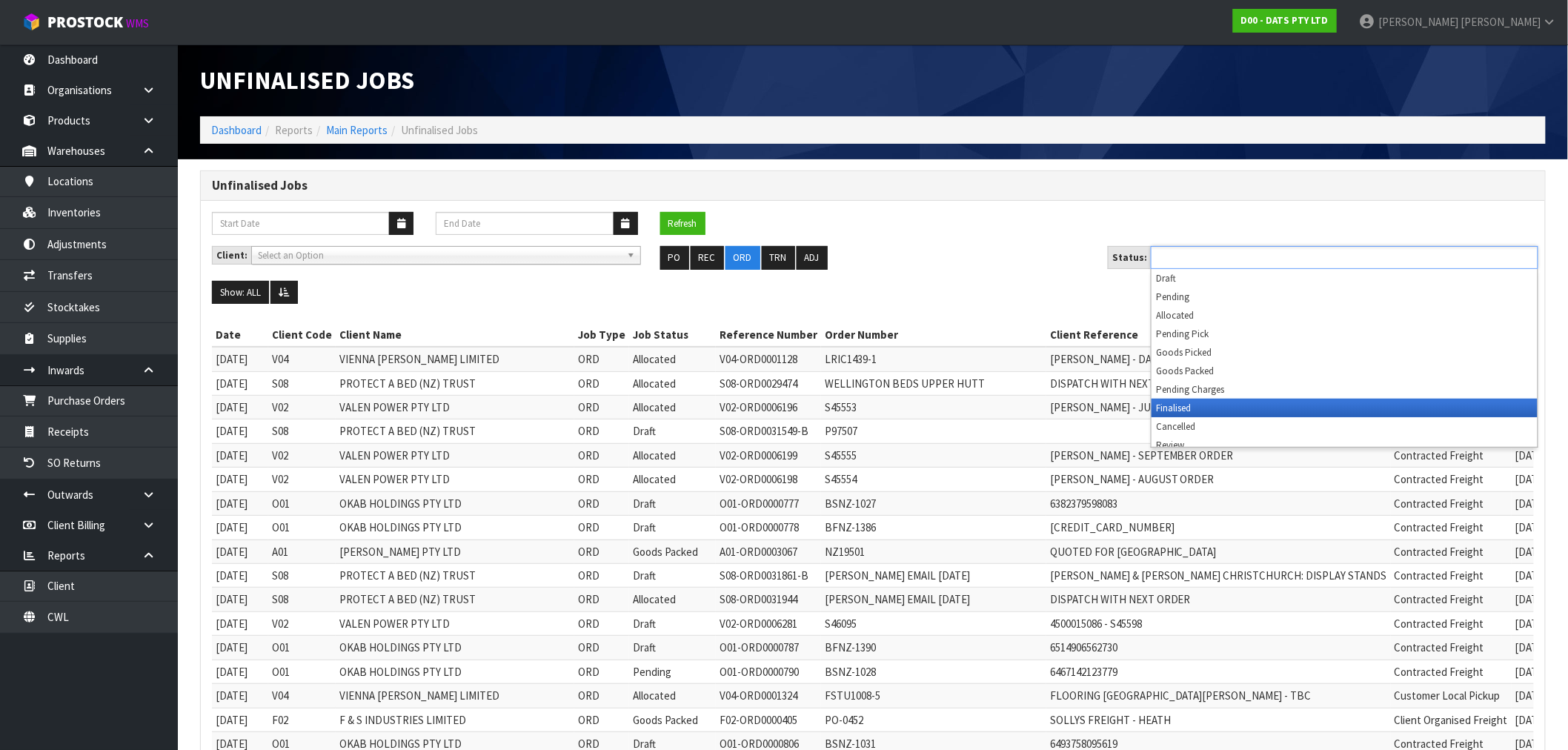
scroll to position [8, 0]
click at [743, 260] on button "ORD" at bounding box center [743, 257] width 35 height 24
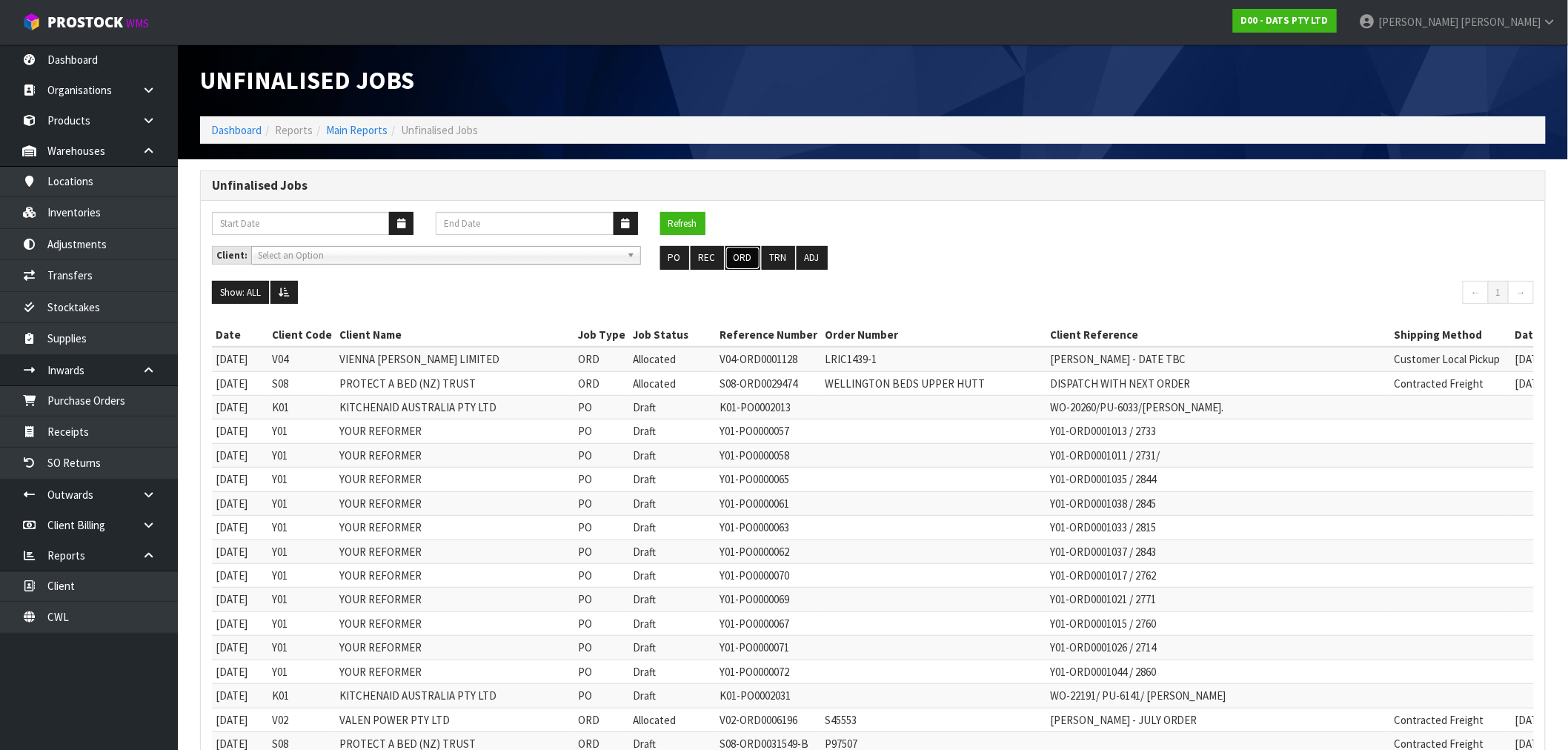
click at [742, 260] on button "ORD" at bounding box center [743, 257] width 35 height 24
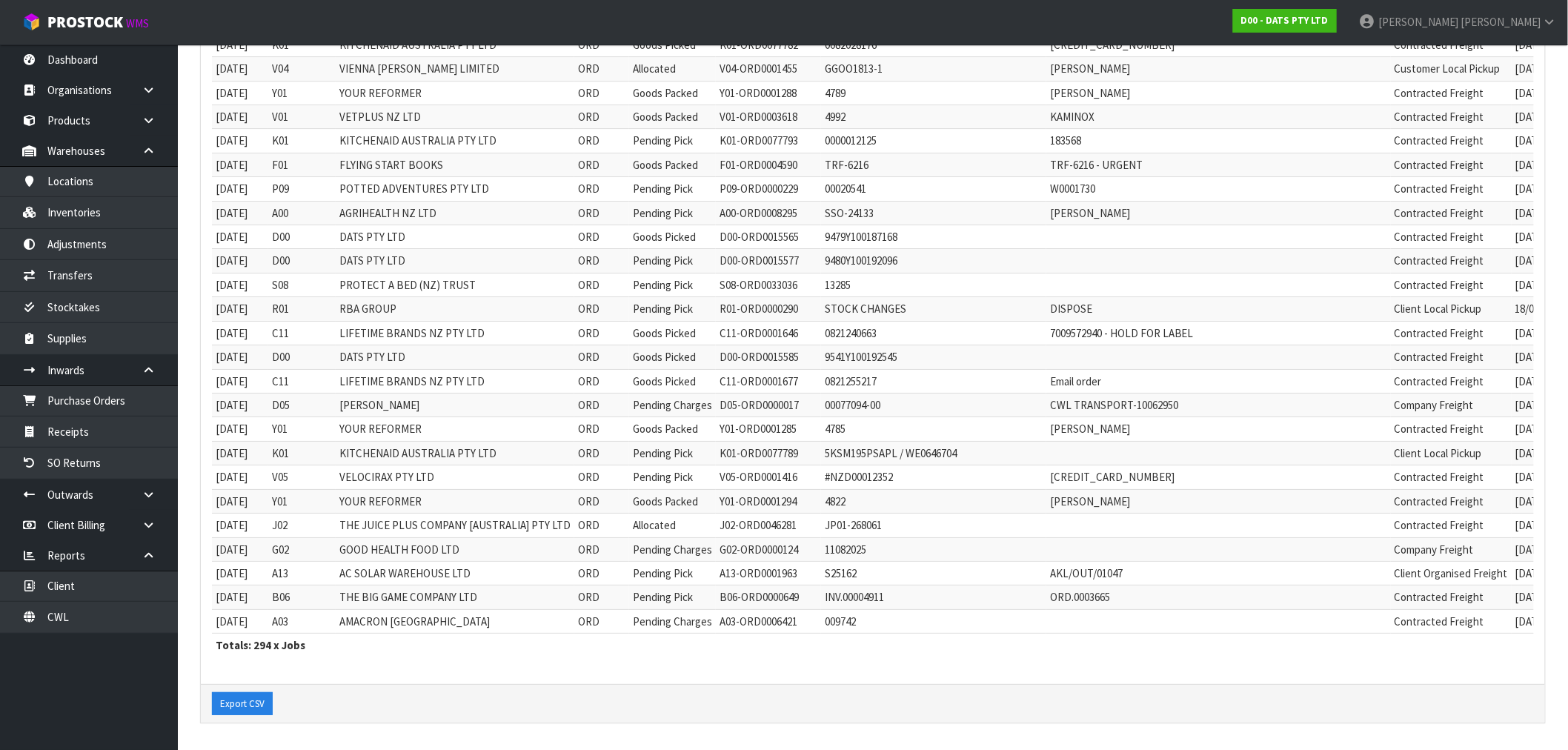
scroll to position [6815, 0]
drag, startPoint x: 262, startPoint y: 706, endPoint x: 317, endPoint y: 677, distance: 62.2
click at [261, 706] on button "Export CSV" at bounding box center [242, 704] width 61 height 24
